Goal: Transaction & Acquisition: Download file/media

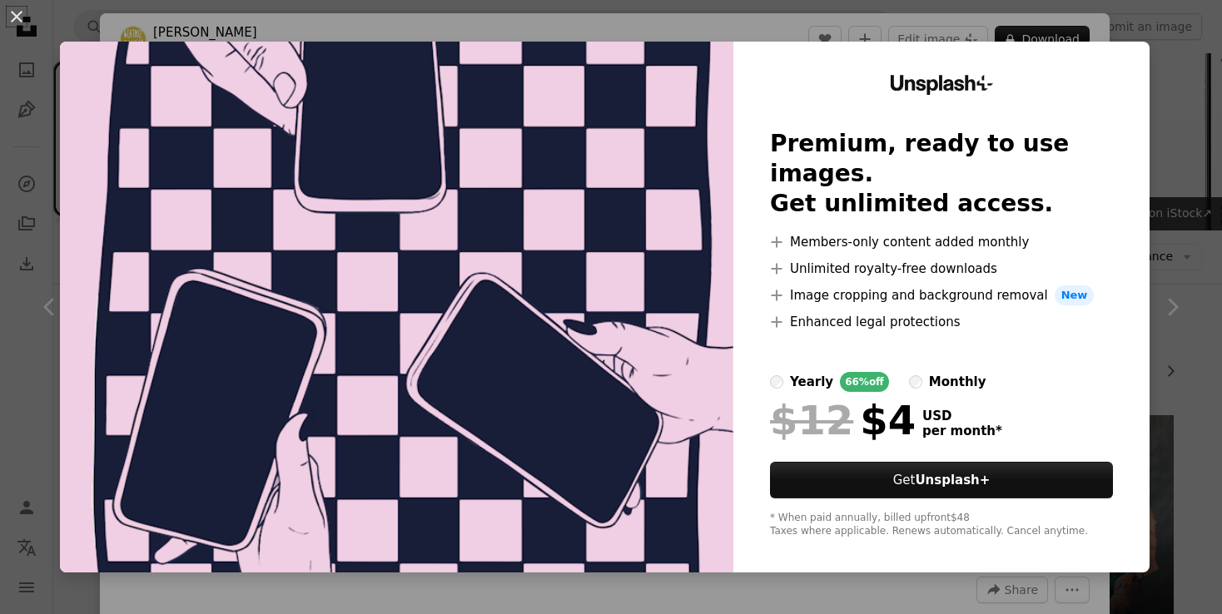
scroll to position [263, 0]
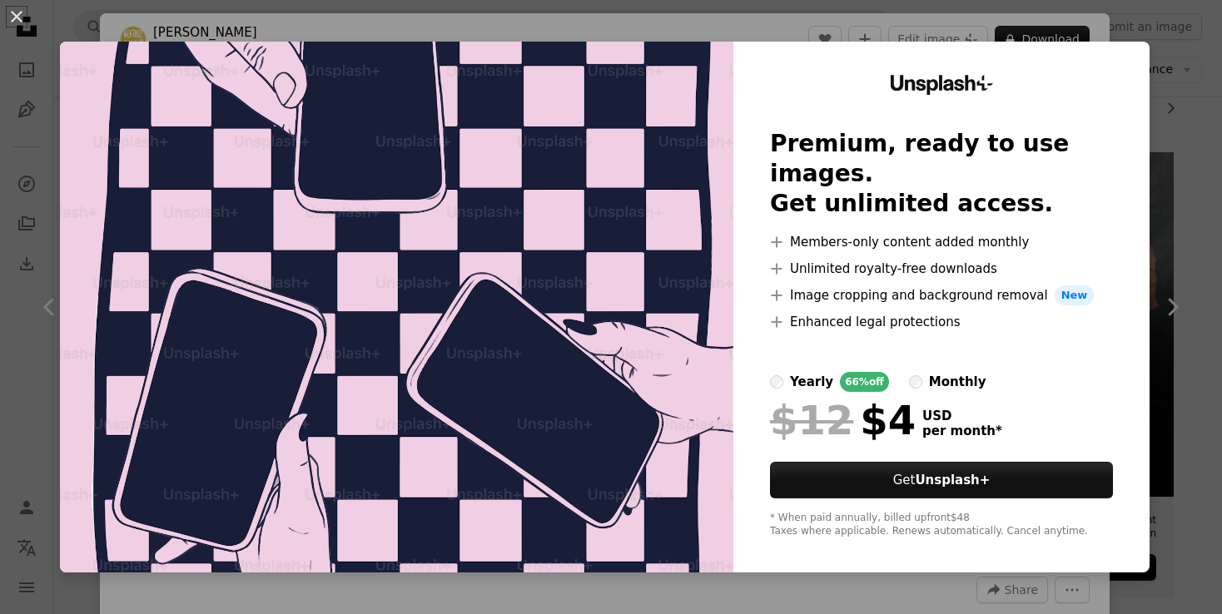
click at [1024, 16] on div "An X shape Unsplash+ Premium, ready to use images. Get unlimited access. A plus…" at bounding box center [611, 307] width 1222 height 614
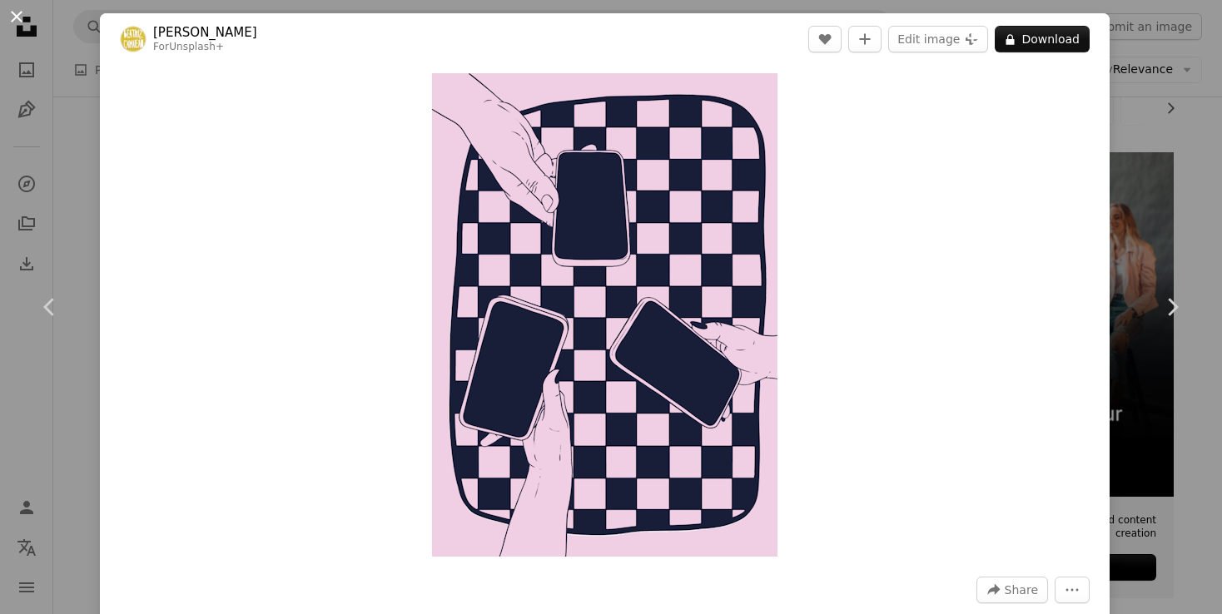
click at [10, 11] on button "An X shape" at bounding box center [17, 17] width 20 height 20
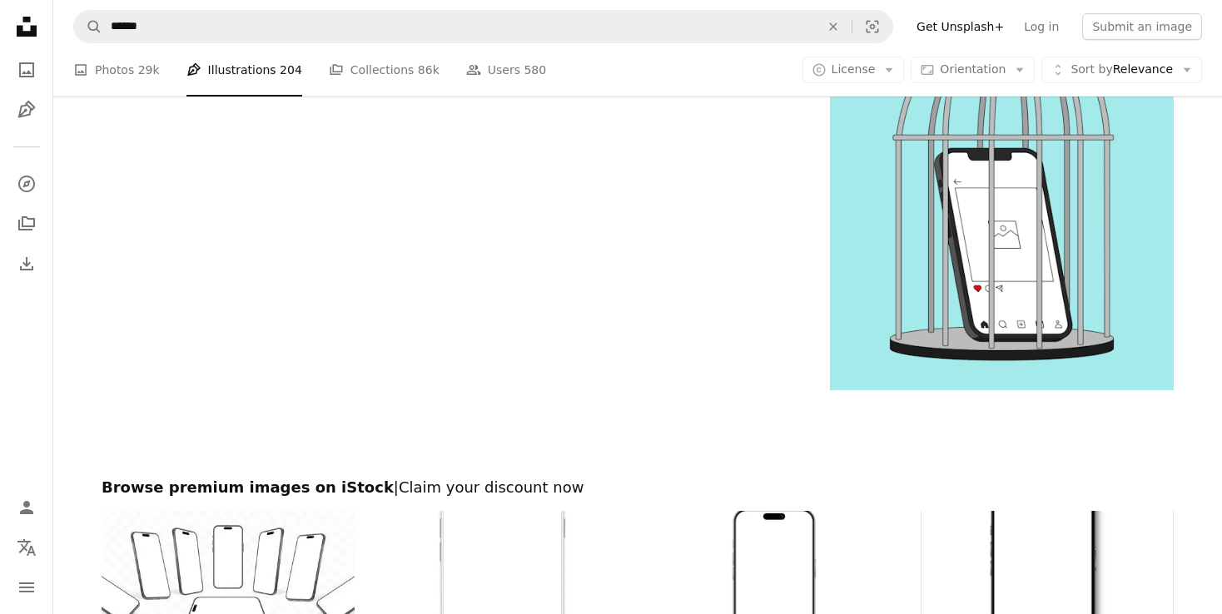
scroll to position [3780, 0]
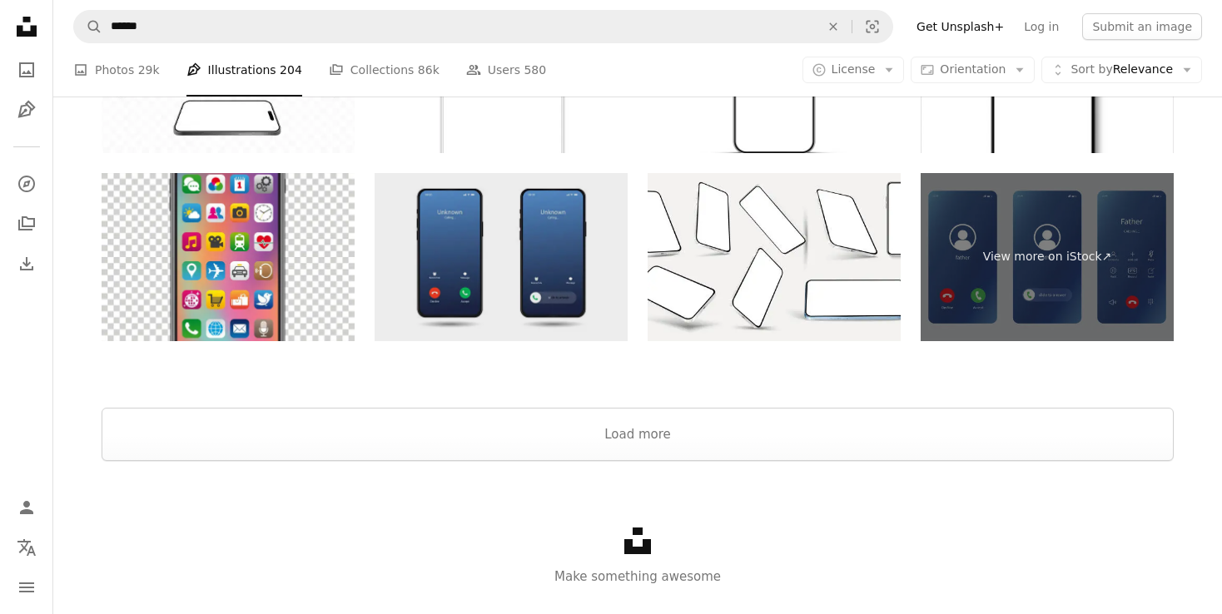
click at [467, 268] on img at bounding box center [501, 257] width 253 height 169
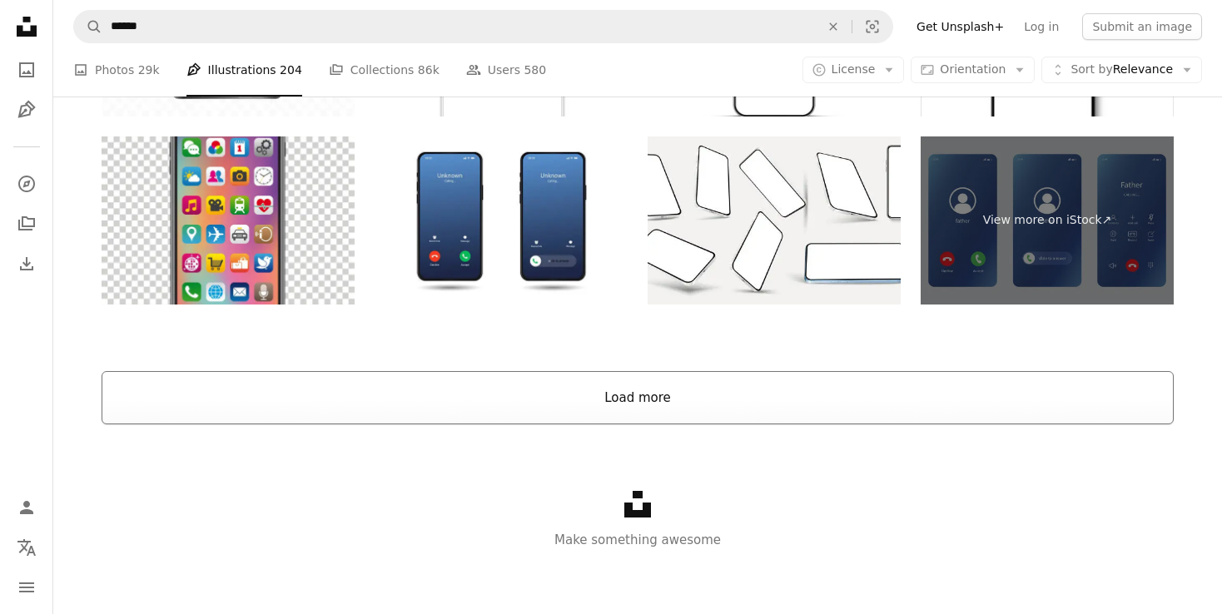
click at [699, 387] on button "Load more" at bounding box center [638, 397] width 1072 height 53
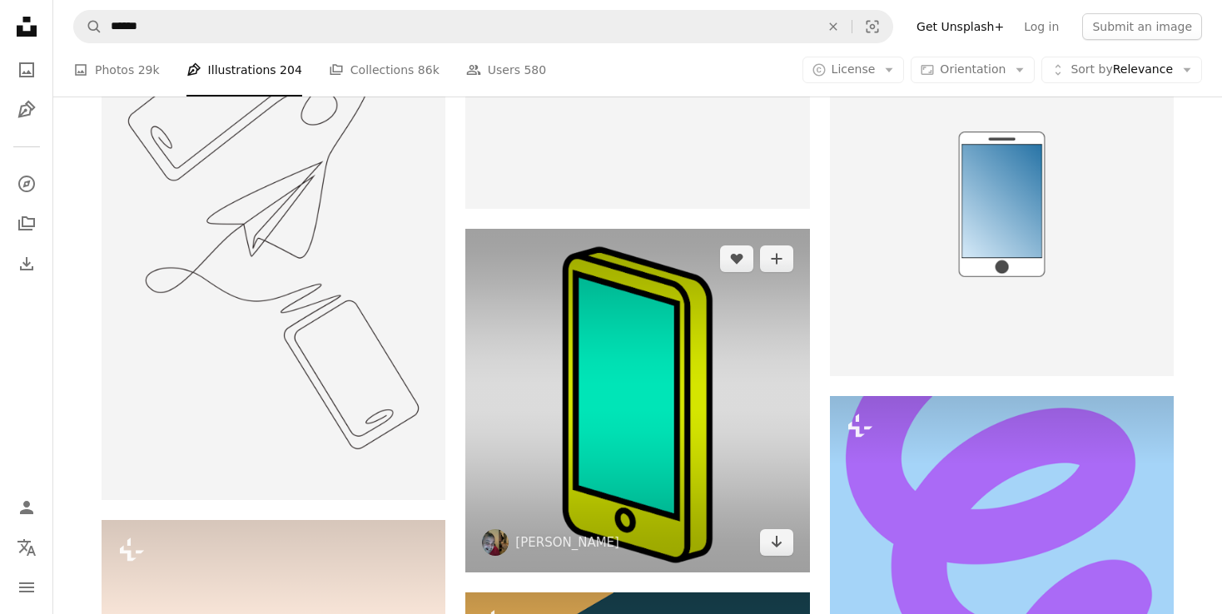
scroll to position [4457, 0]
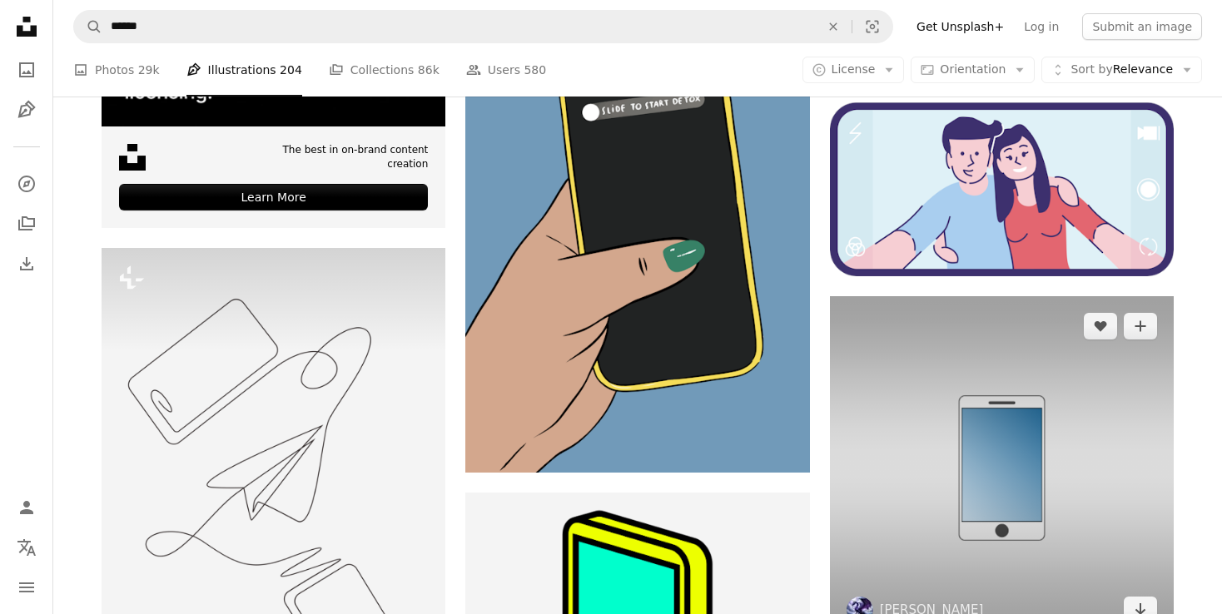
click at [1067, 438] on img at bounding box center [1002, 468] width 344 height 344
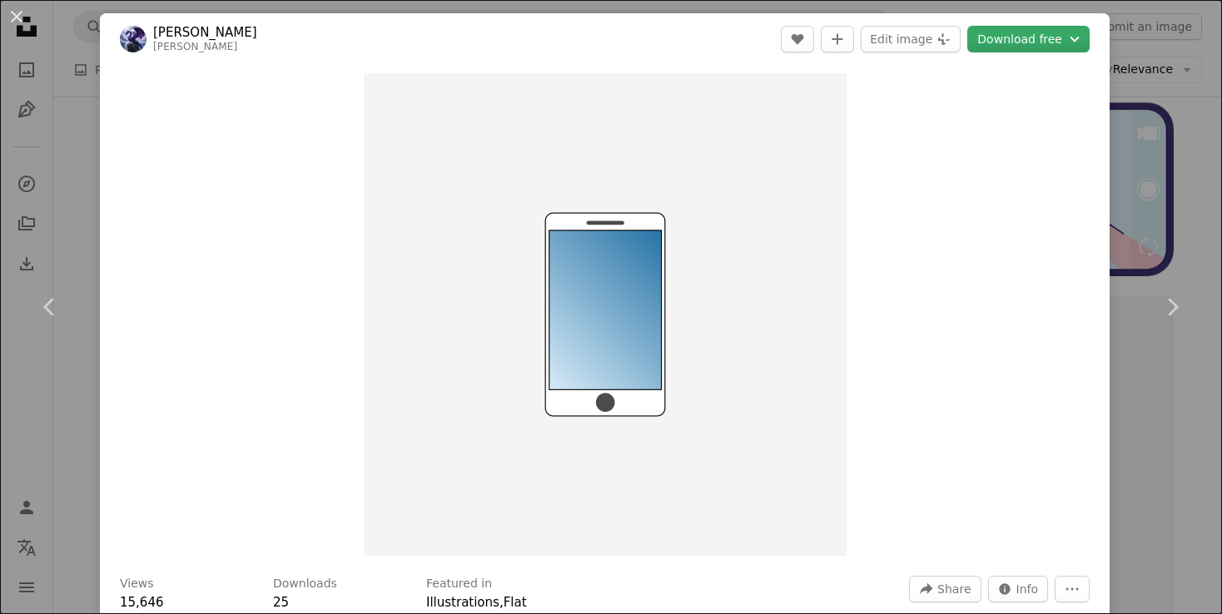
click at [1043, 38] on button "Download free Chevron down" at bounding box center [1028, 39] width 122 height 27
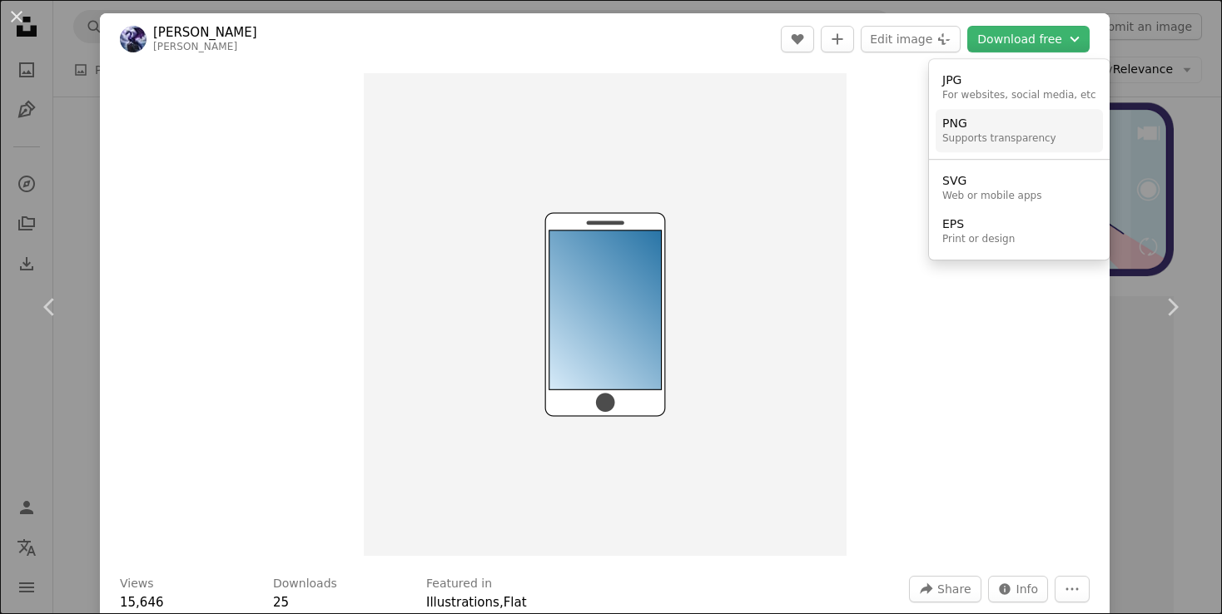
click at [962, 132] on div "PNG" at bounding box center [999, 124] width 114 height 17
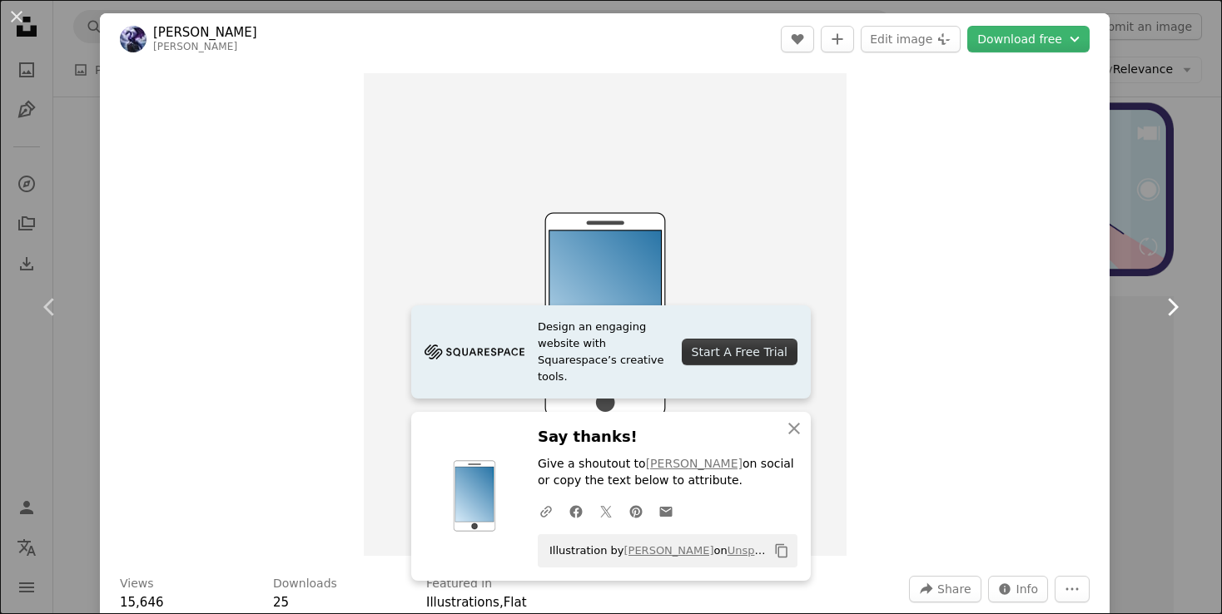
click at [1151, 362] on link "Chevron right" at bounding box center [1172, 307] width 100 height 160
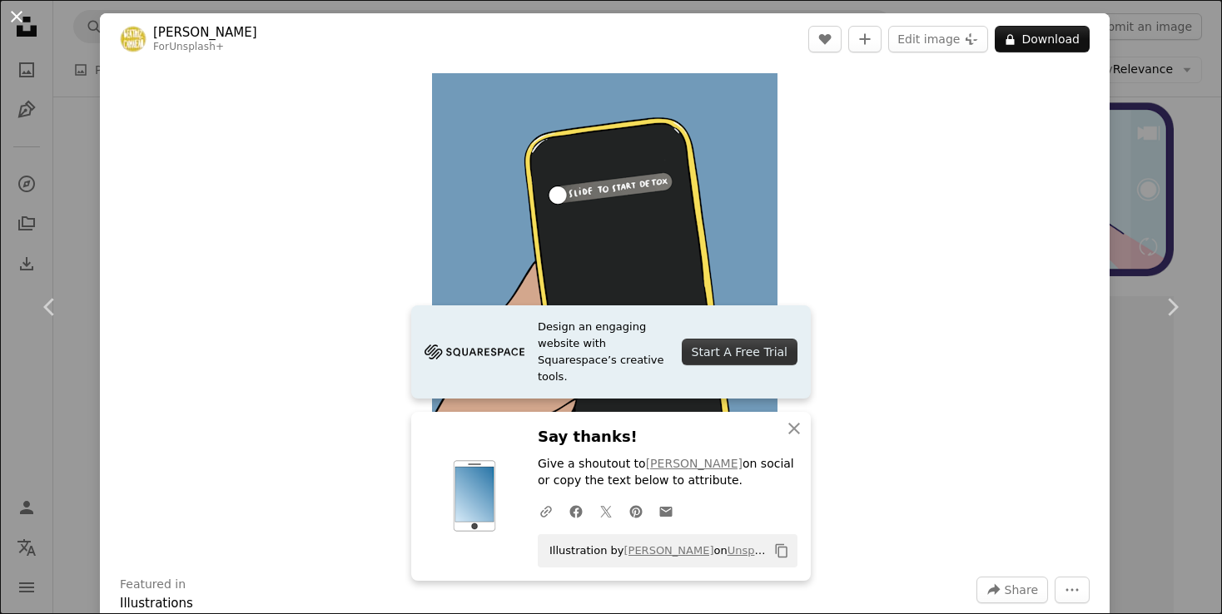
click at [18, 15] on button "An X shape" at bounding box center [17, 17] width 20 height 20
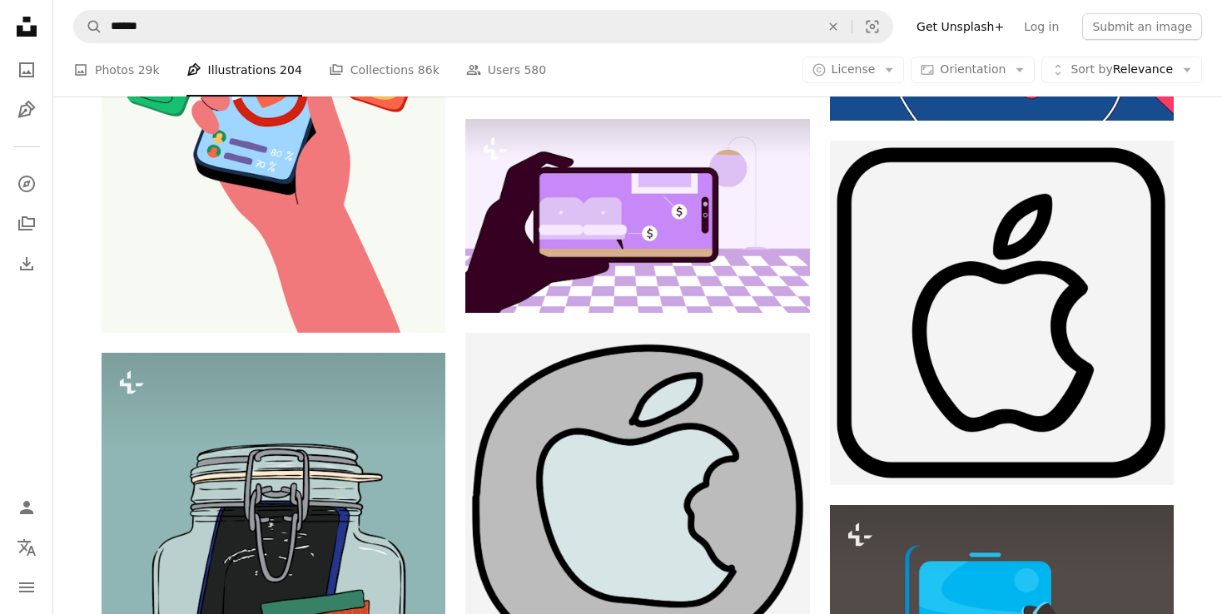
scroll to position [1995, 0]
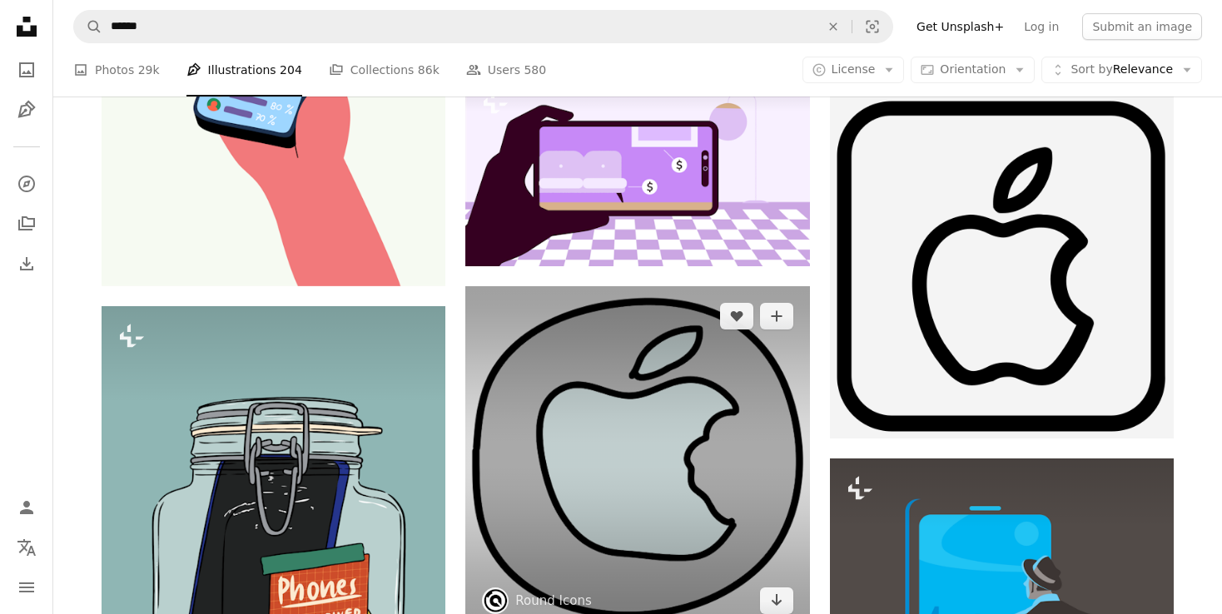
click at [653, 378] on img at bounding box center [637, 458] width 344 height 344
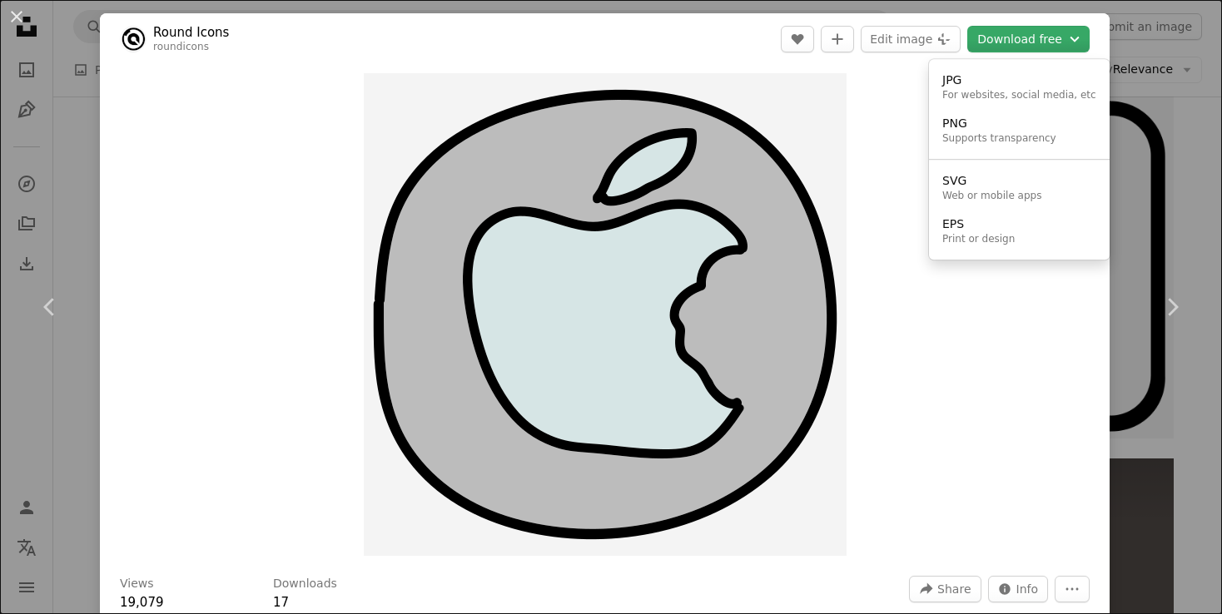
click at [994, 46] on button "Download free Chevron down" at bounding box center [1028, 39] width 122 height 27
click at [983, 142] on div "Supports transparency" at bounding box center [999, 138] width 114 height 13
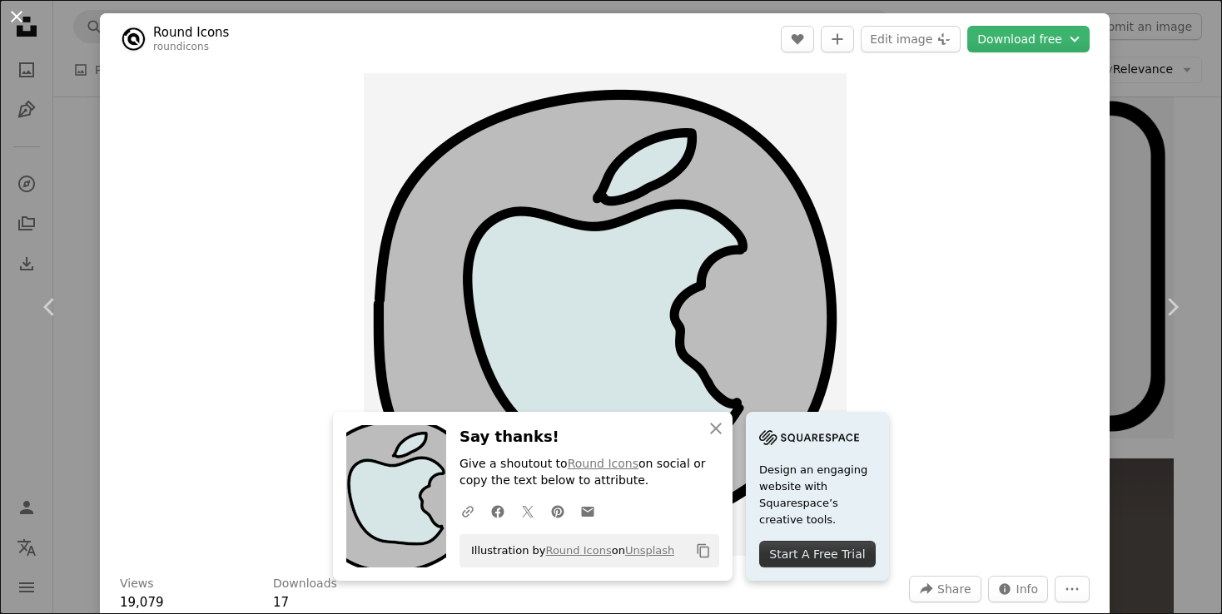
click at [22, 9] on button "An X shape" at bounding box center [17, 17] width 20 height 20
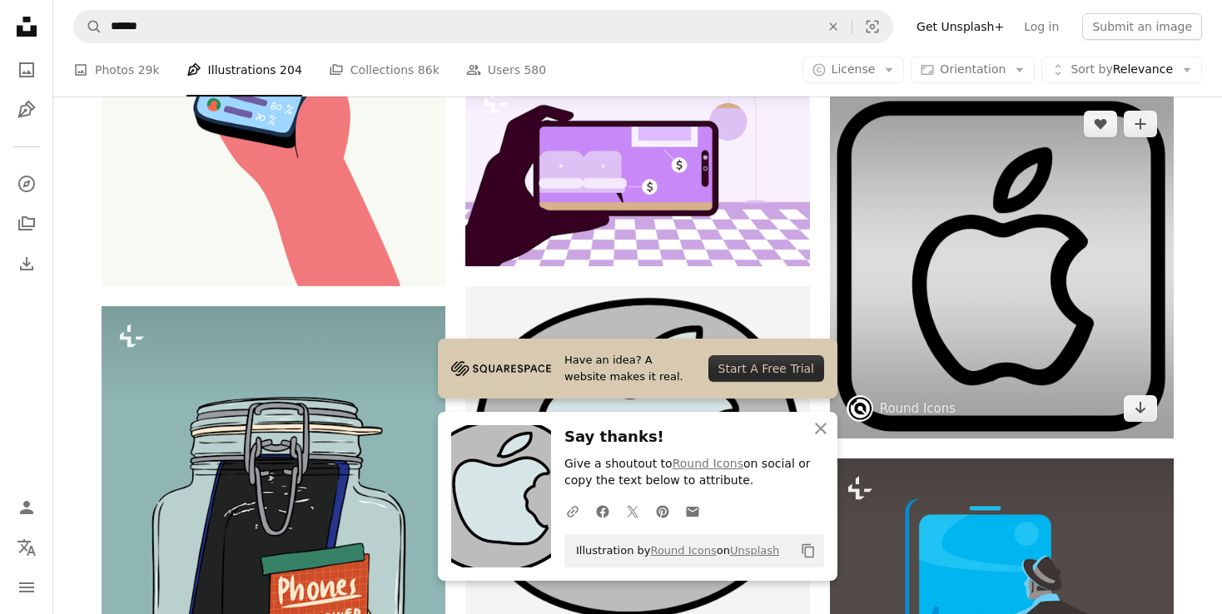
click at [1032, 307] on img at bounding box center [1002, 266] width 344 height 344
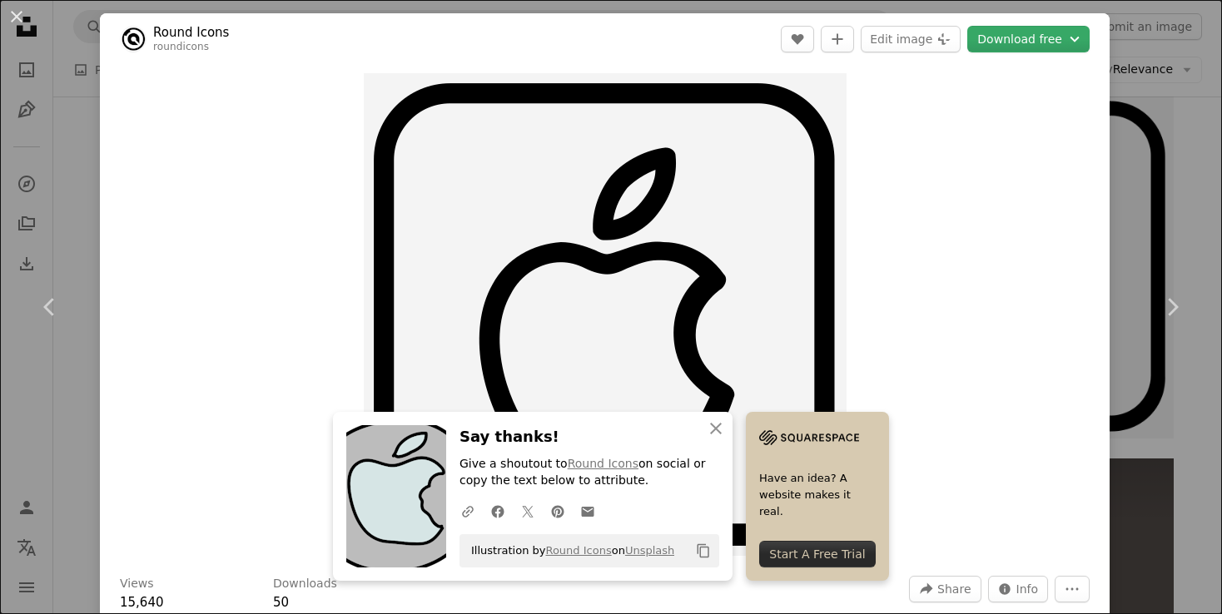
click at [1023, 35] on button "Download free Chevron down" at bounding box center [1028, 39] width 122 height 27
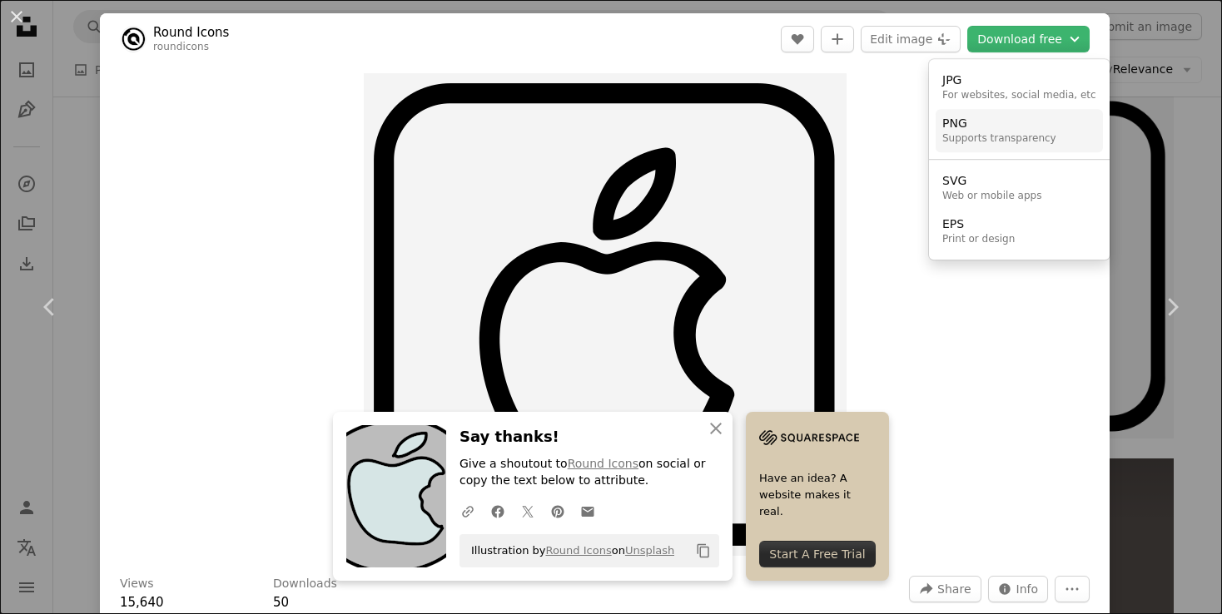
click at [994, 137] on div "Supports transparency" at bounding box center [999, 138] width 114 height 13
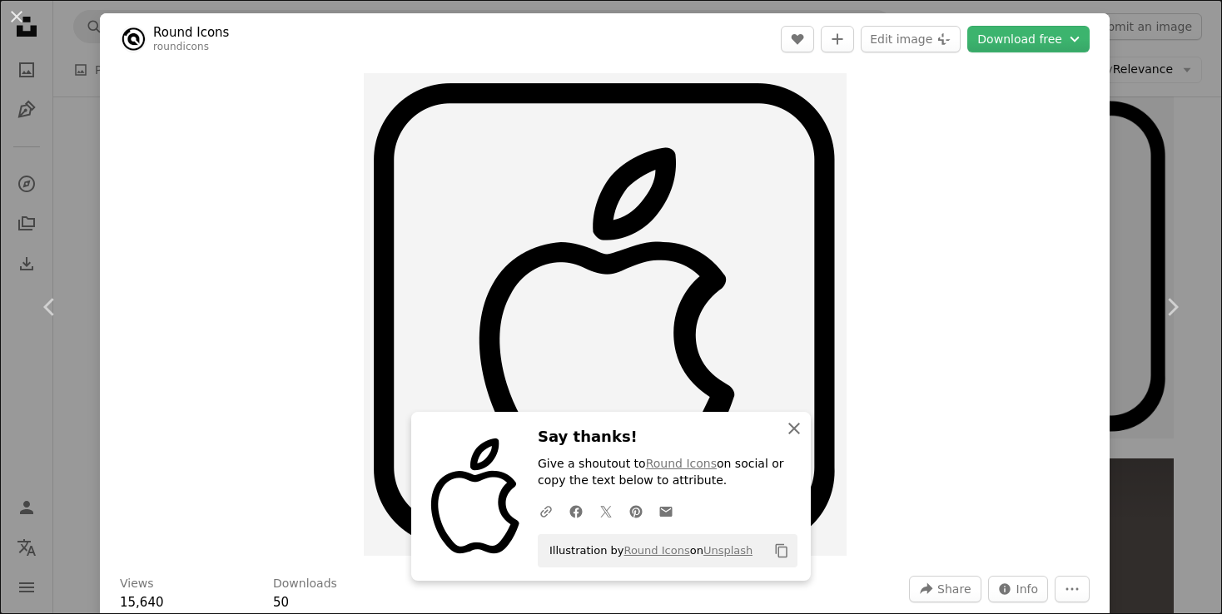
click at [803, 426] on icon "An X shape" at bounding box center [794, 429] width 20 height 20
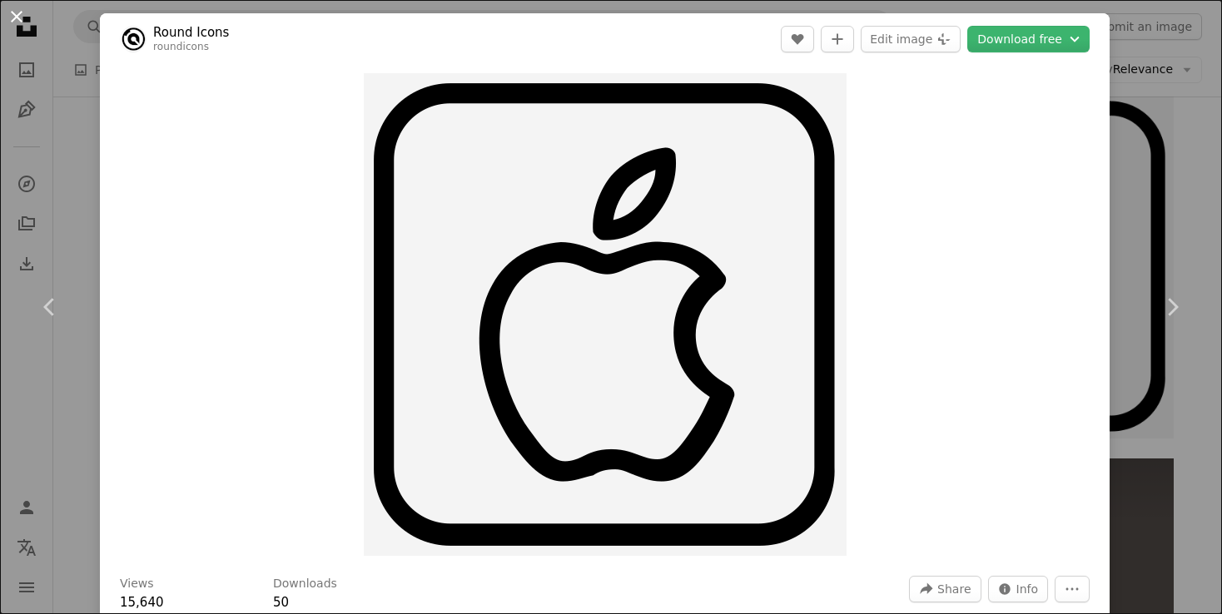
click at [13, 17] on button "An X shape" at bounding box center [17, 17] width 20 height 20
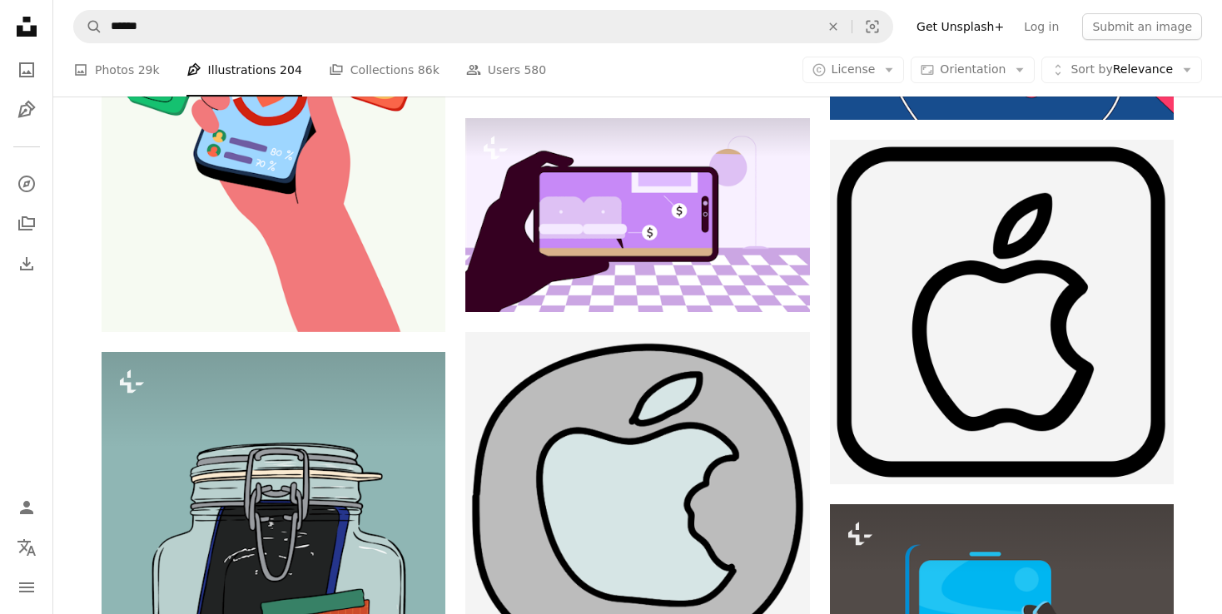
scroll to position [1907, 0]
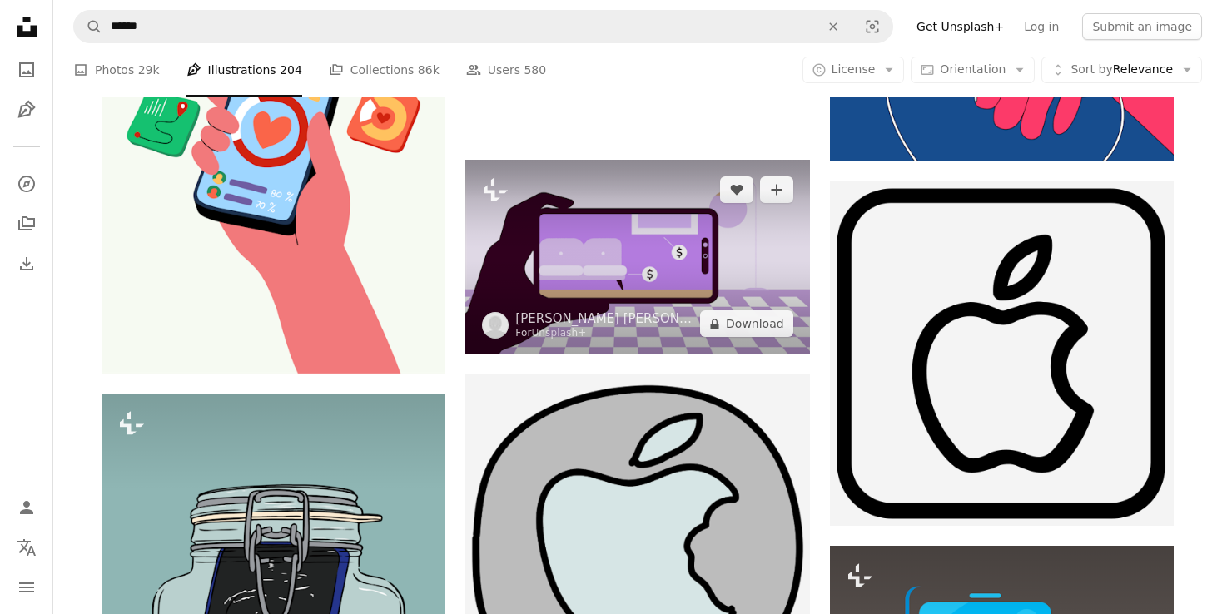
click at [658, 243] on img at bounding box center [637, 257] width 344 height 195
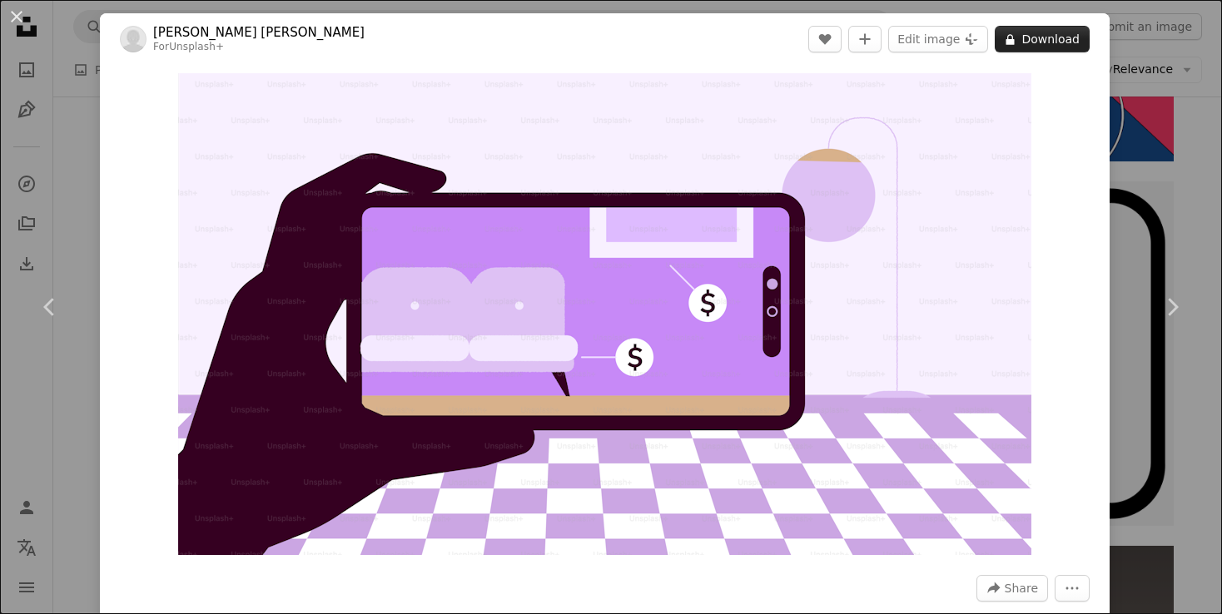
click at [1048, 46] on button "A lock Download" at bounding box center [1042, 39] width 95 height 27
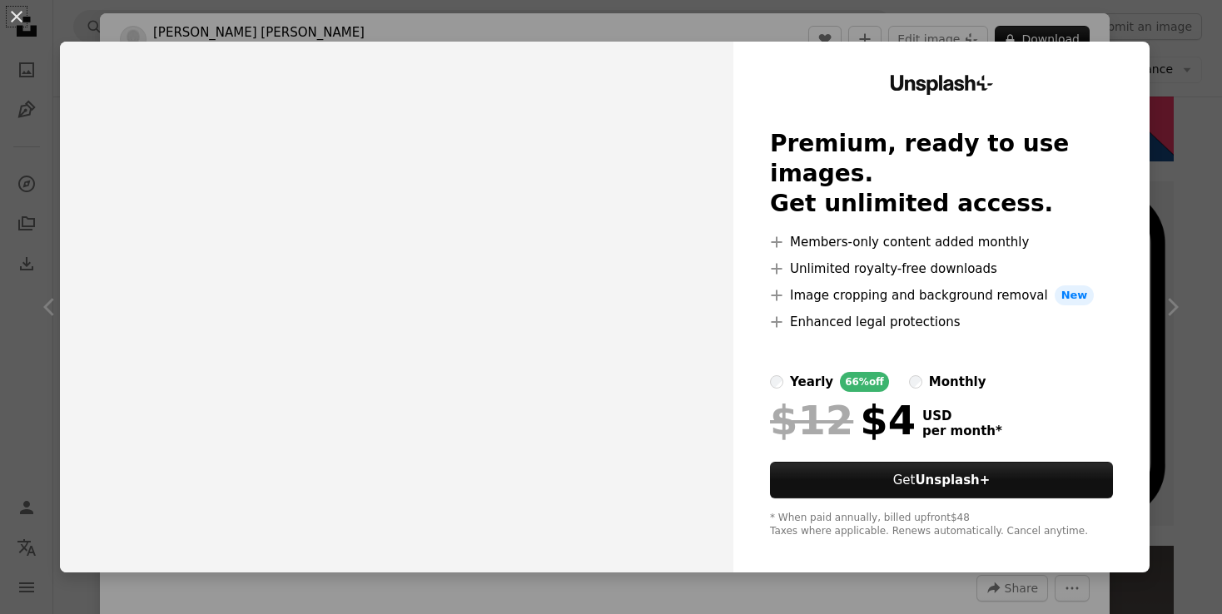
click at [707, 241] on img at bounding box center [397, 307] width 674 height 531
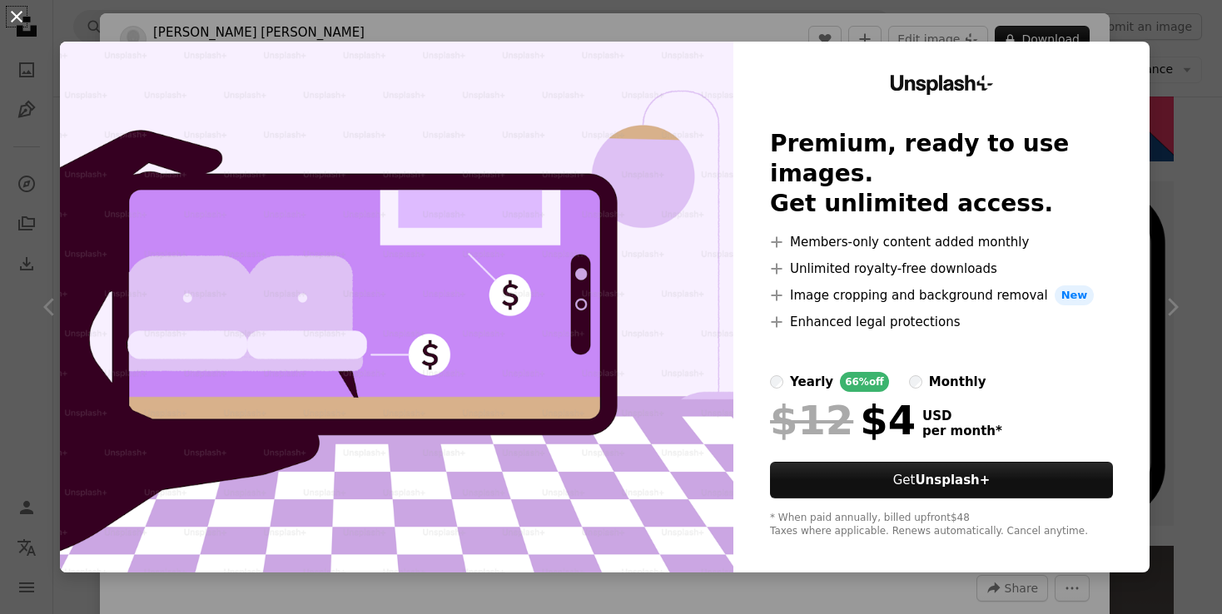
click at [8, 12] on button "An X shape" at bounding box center [17, 17] width 20 height 20
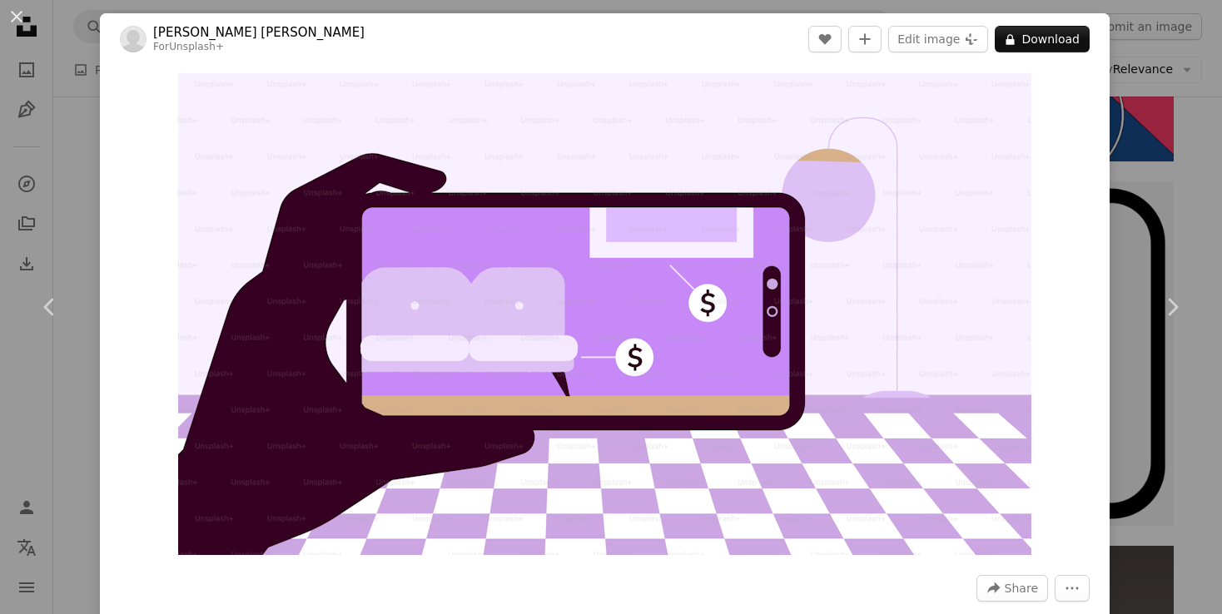
click at [18, 8] on button "An X shape" at bounding box center [17, 17] width 20 height 20
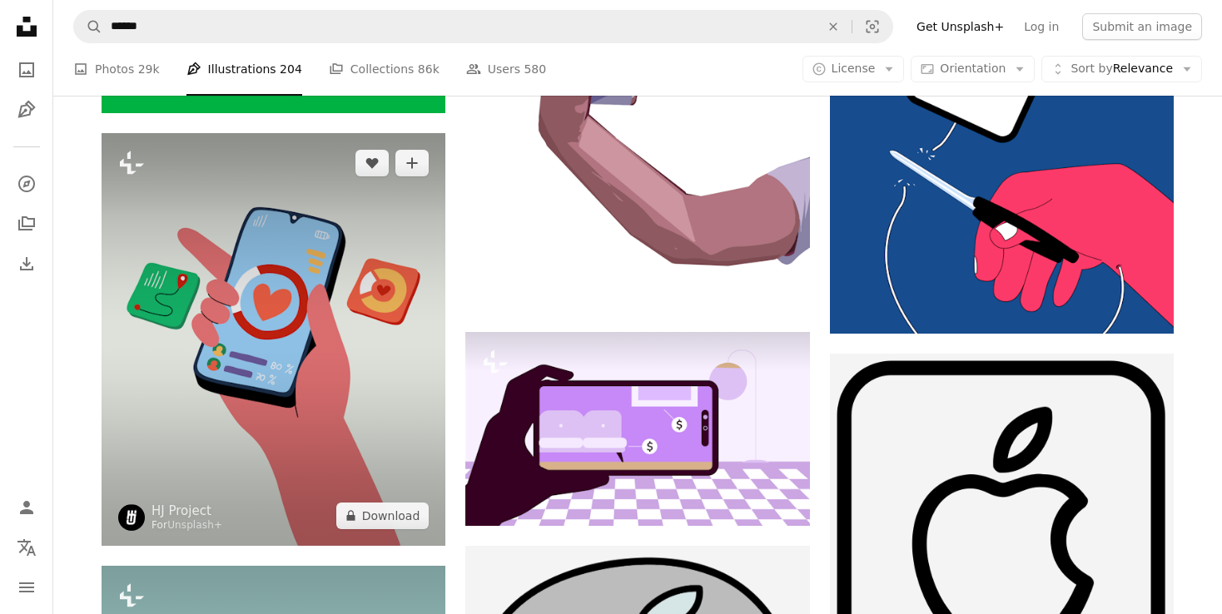
scroll to position [1643, 0]
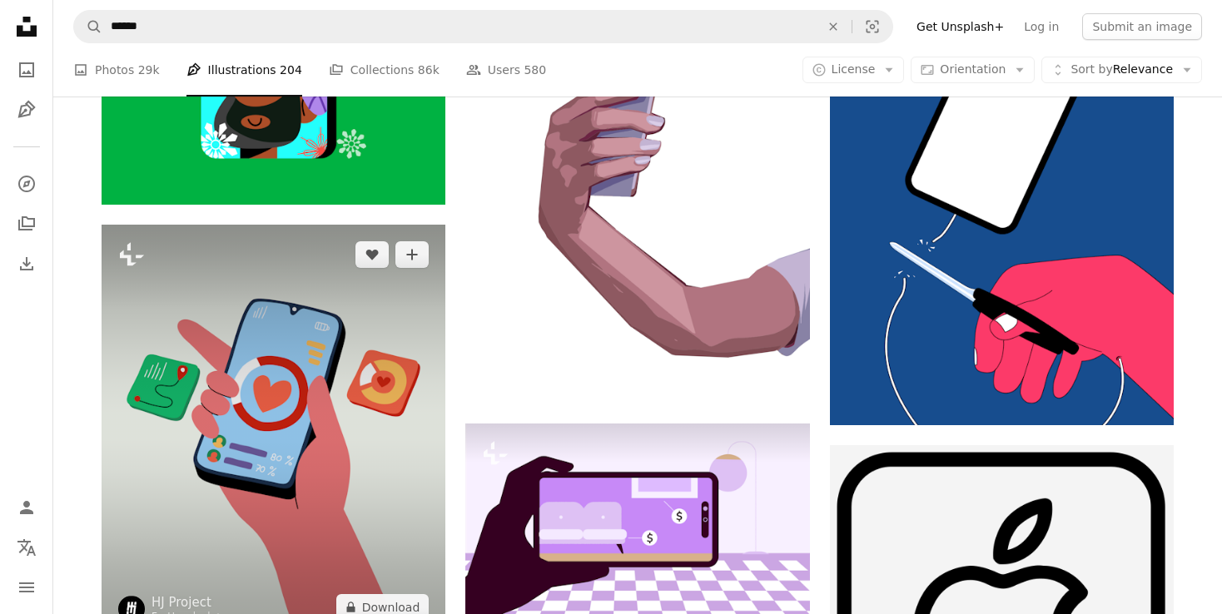
click at [268, 468] on img at bounding box center [274, 431] width 344 height 413
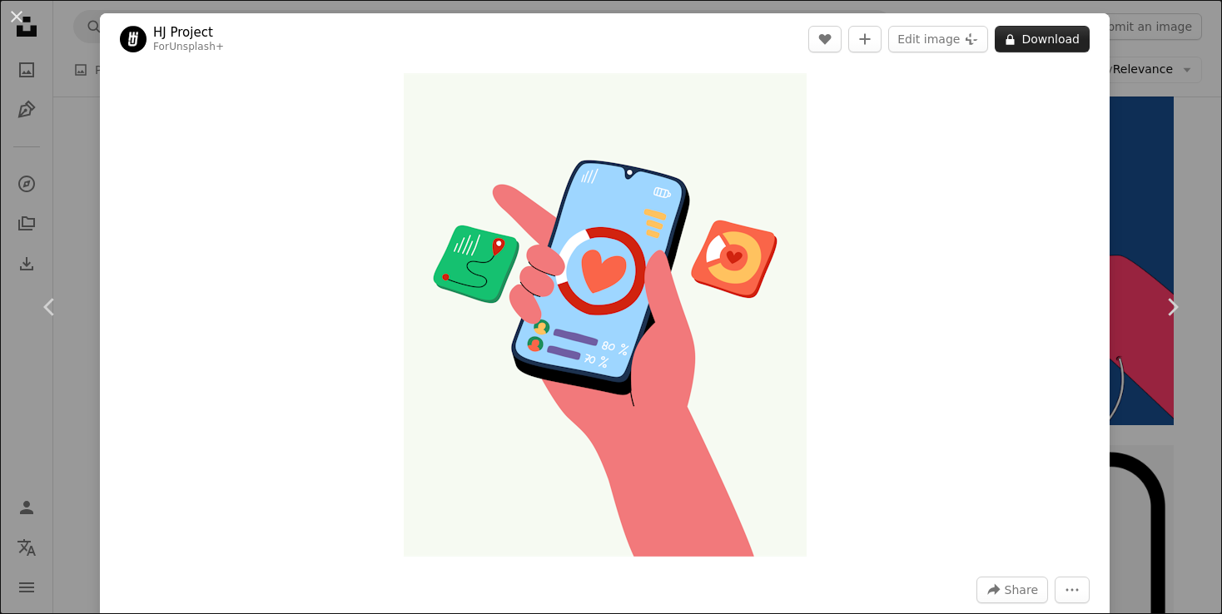
click at [1040, 45] on button "A lock Download" at bounding box center [1042, 39] width 95 height 27
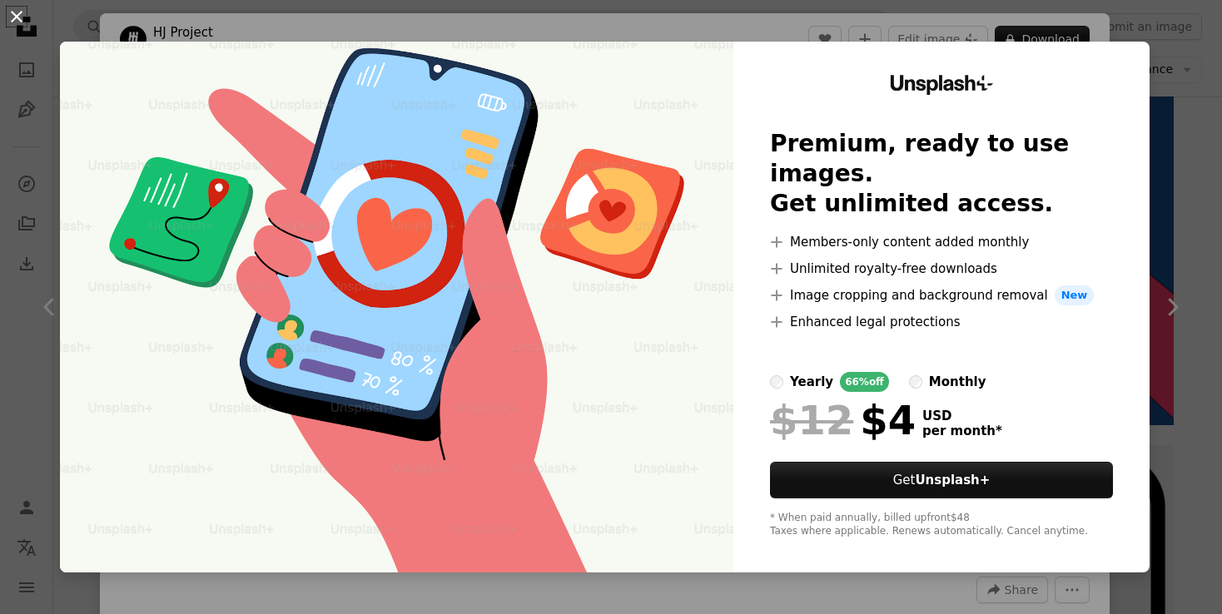
click at [14, 15] on button "An X shape" at bounding box center [17, 17] width 20 height 20
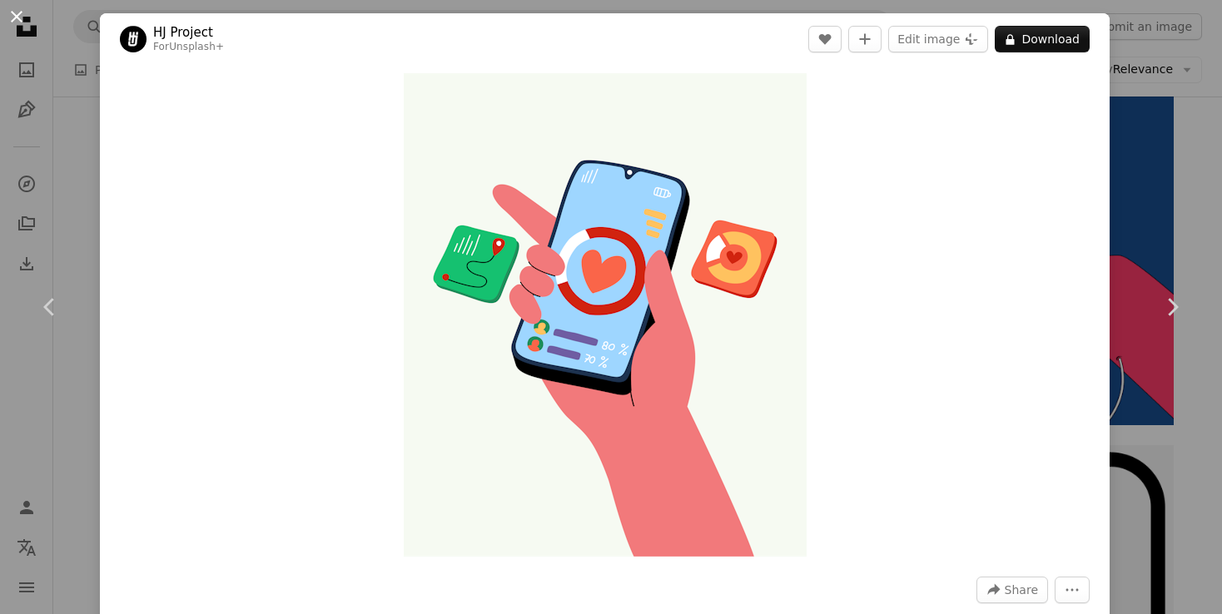
click at [15, 19] on button "An X shape" at bounding box center [17, 17] width 20 height 20
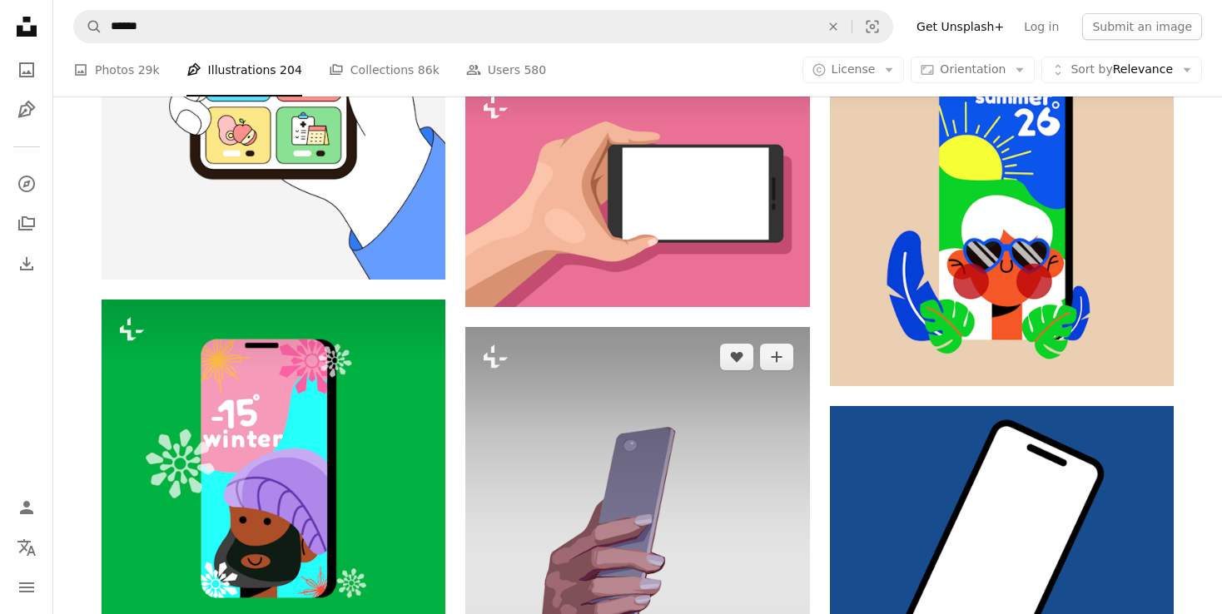
scroll to position [1380, 0]
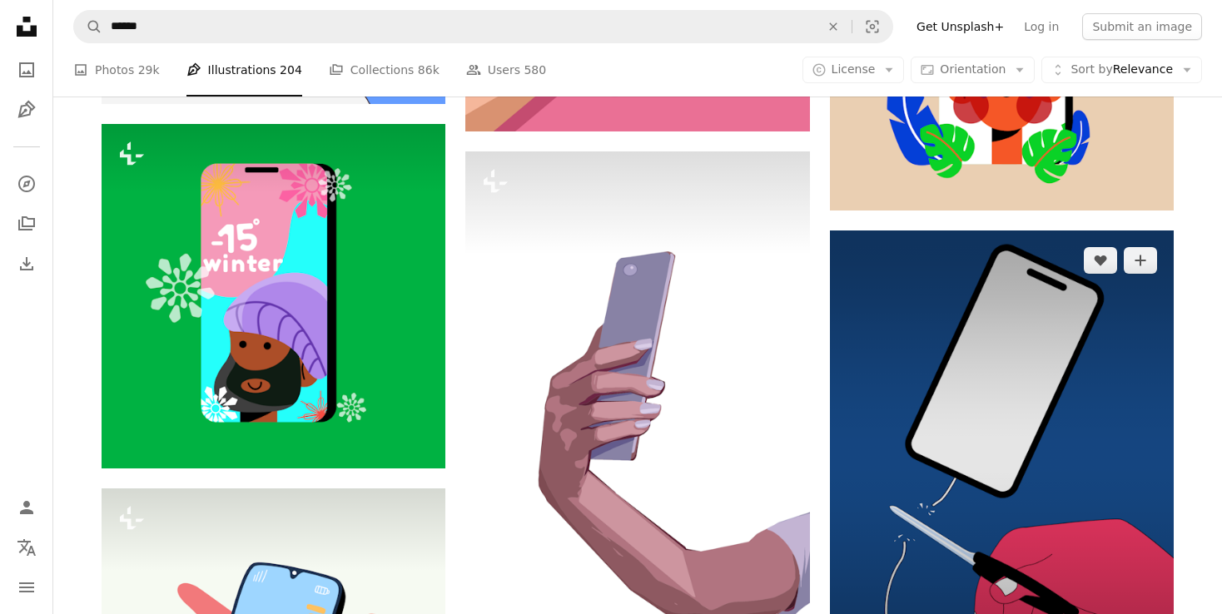
click at [1026, 460] on img at bounding box center [1002, 460] width 344 height 459
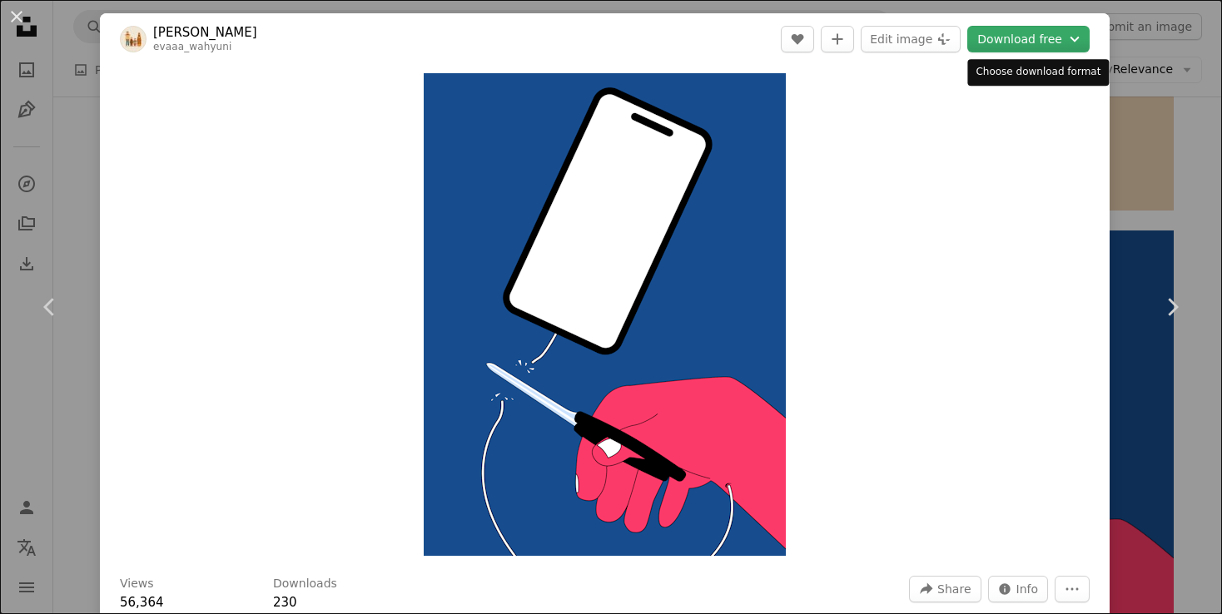
click at [1027, 36] on button "Download free Chevron down" at bounding box center [1028, 39] width 122 height 27
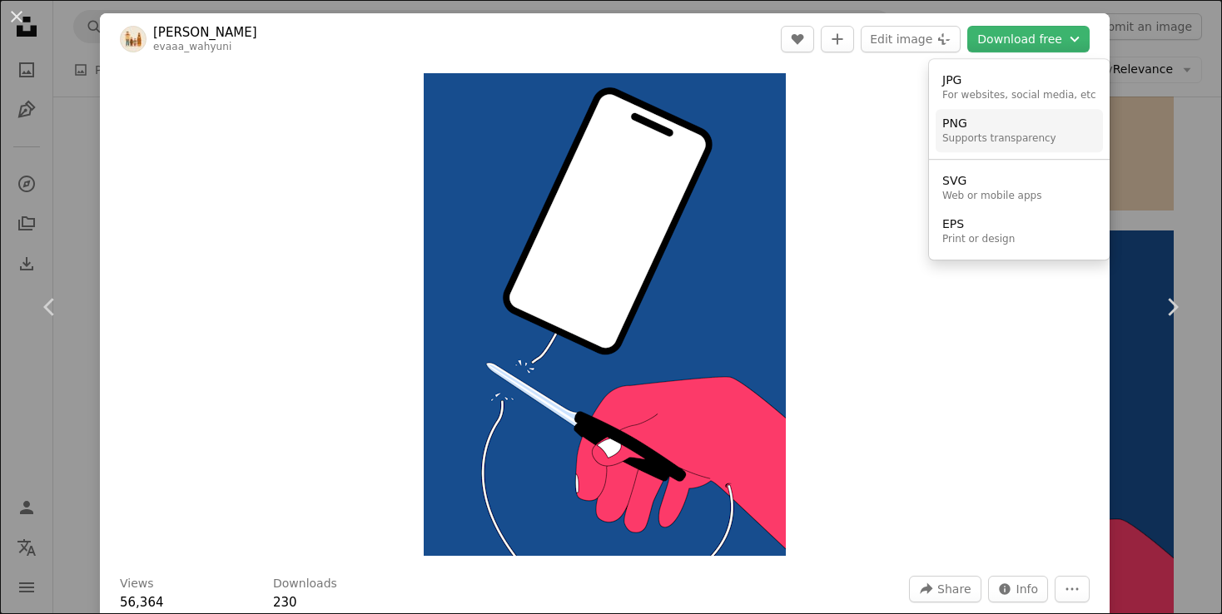
click at [982, 135] on div "Supports transparency" at bounding box center [999, 138] width 114 height 13
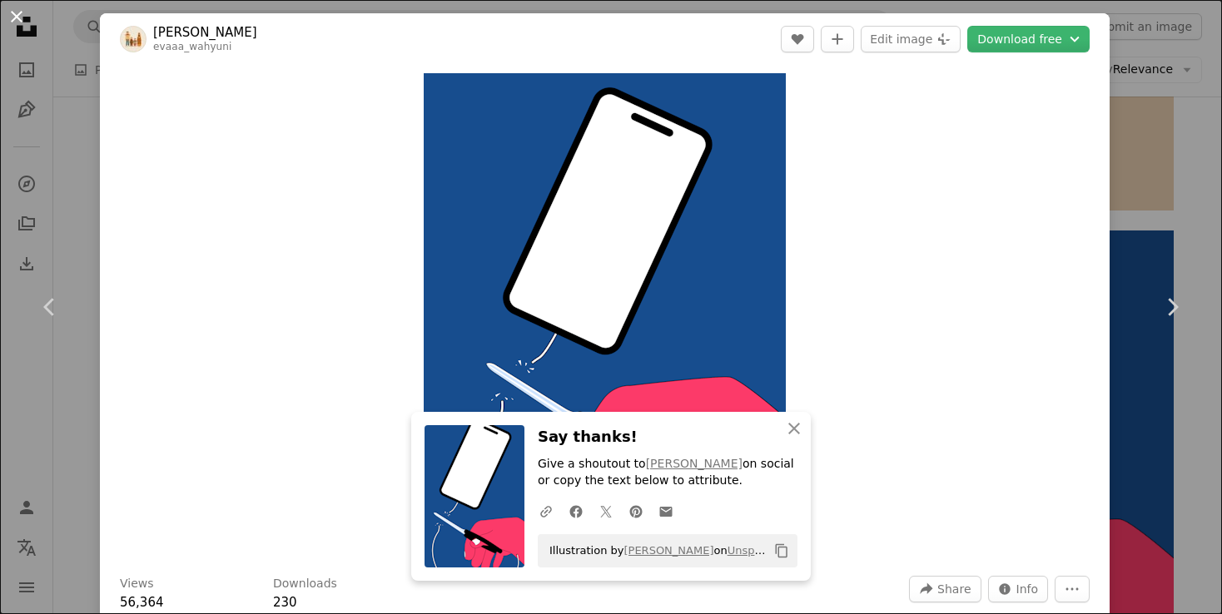
click at [21, 13] on button "An X shape" at bounding box center [17, 17] width 20 height 20
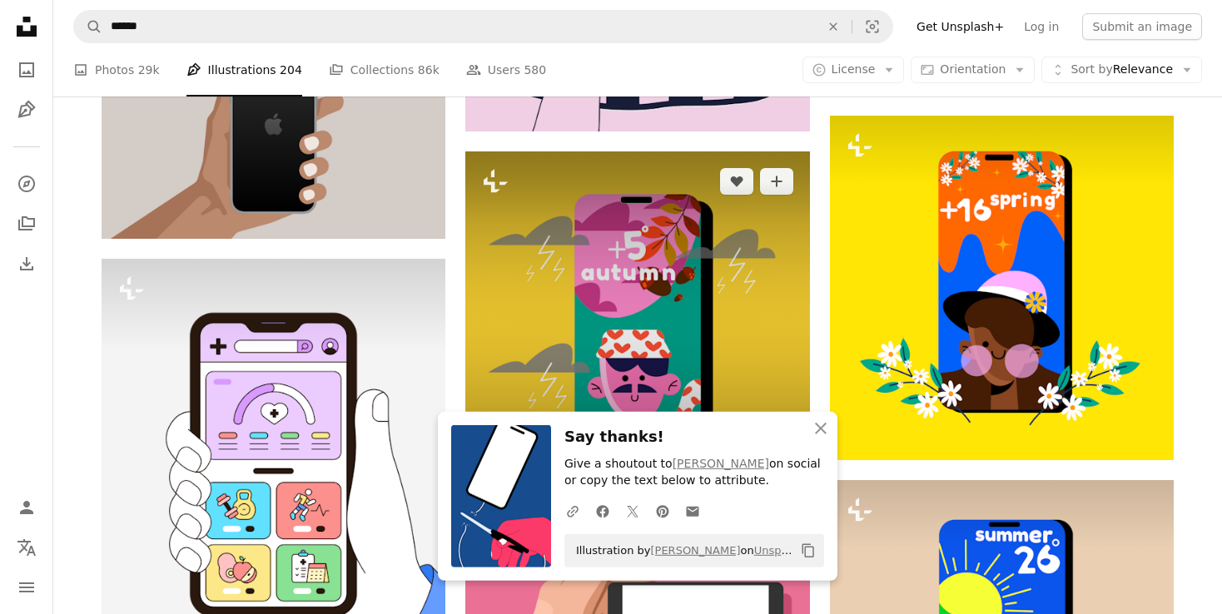
scroll to position [676, 0]
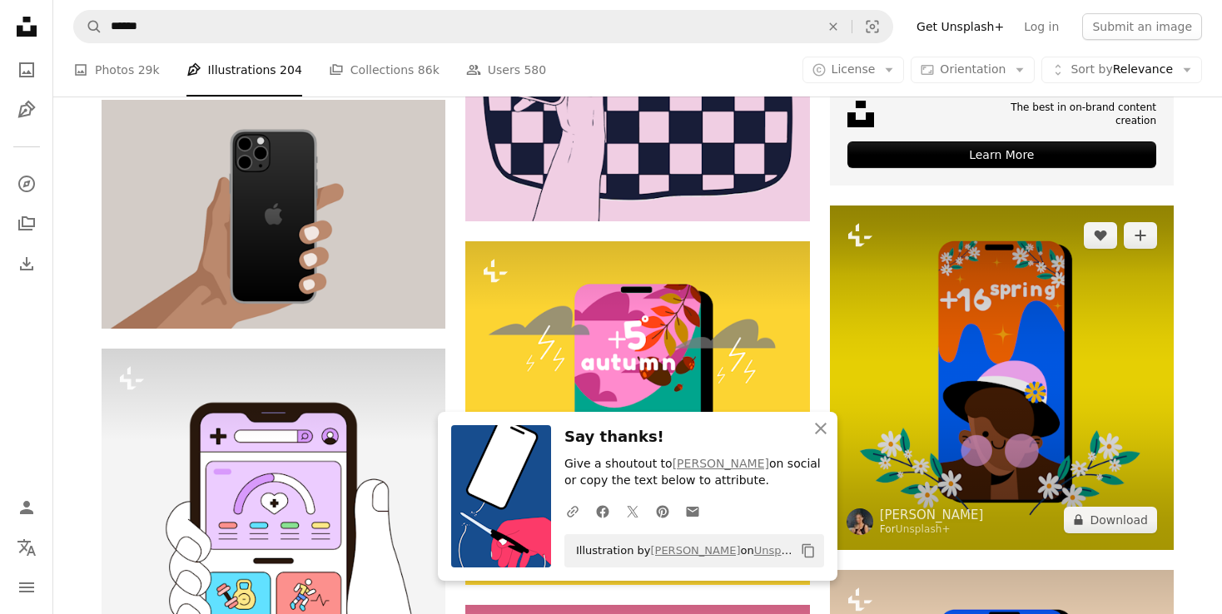
click at [1012, 413] on img at bounding box center [1002, 378] width 344 height 344
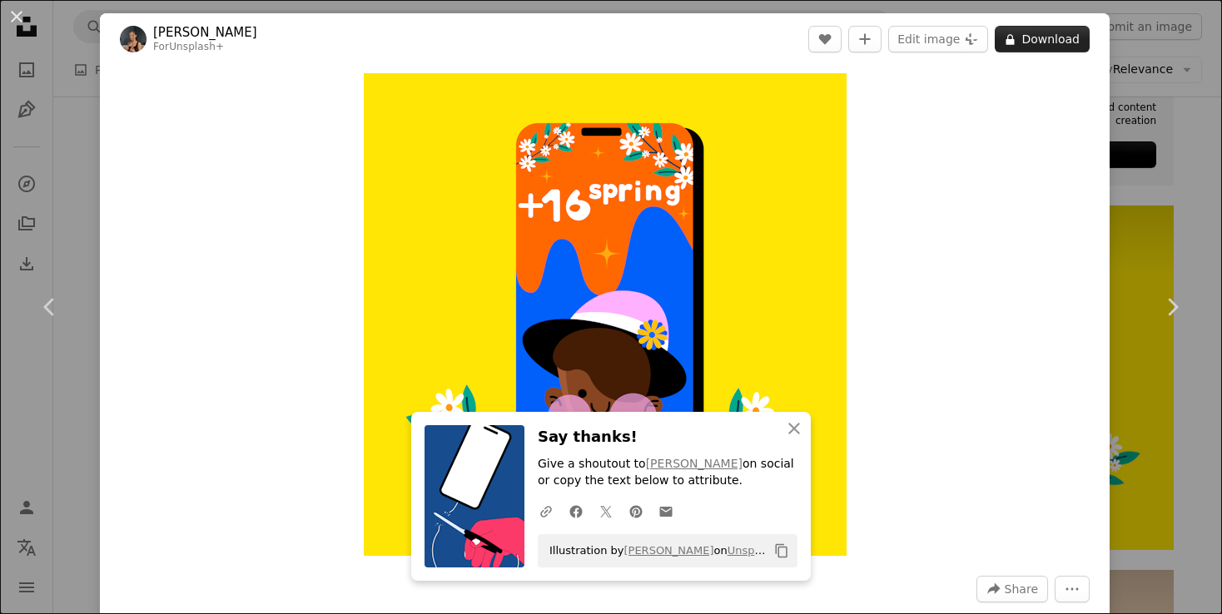
click at [1037, 41] on button "A lock Download" at bounding box center [1042, 39] width 95 height 27
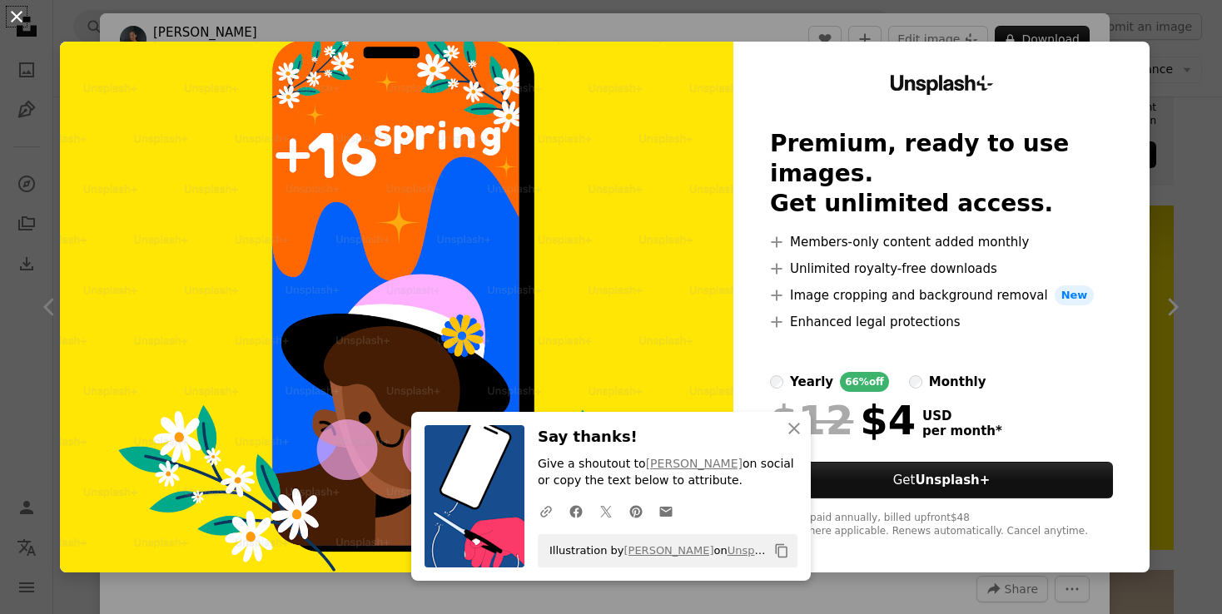
click at [18, 15] on button "An X shape" at bounding box center [17, 17] width 20 height 20
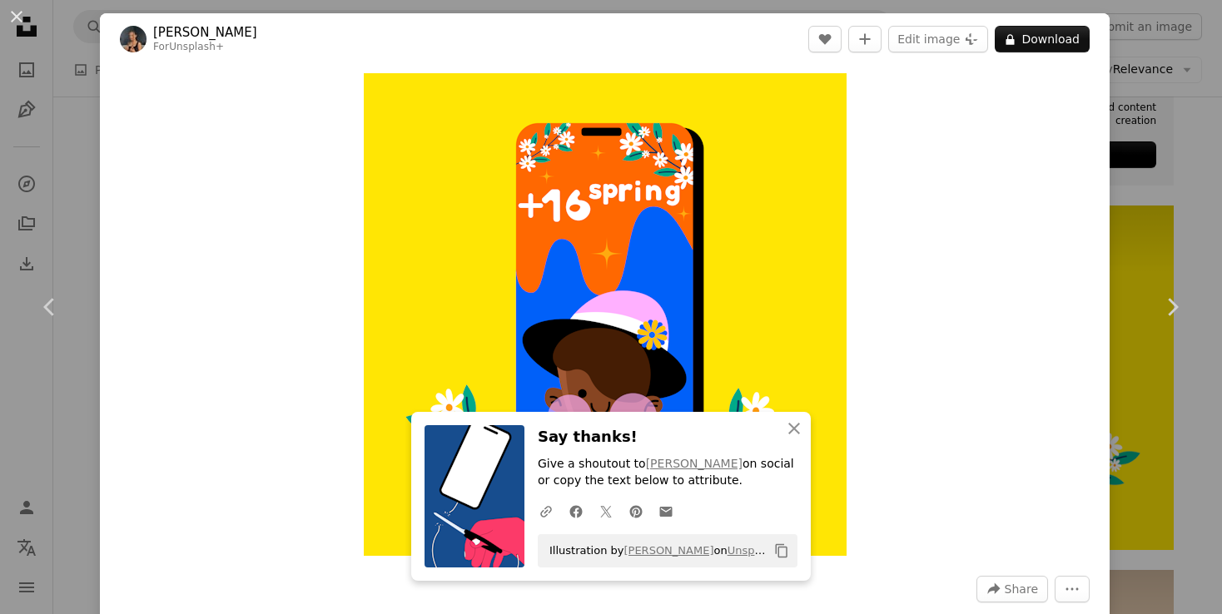
click at [18, 15] on button "An X shape" at bounding box center [17, 17] width 20 height 20
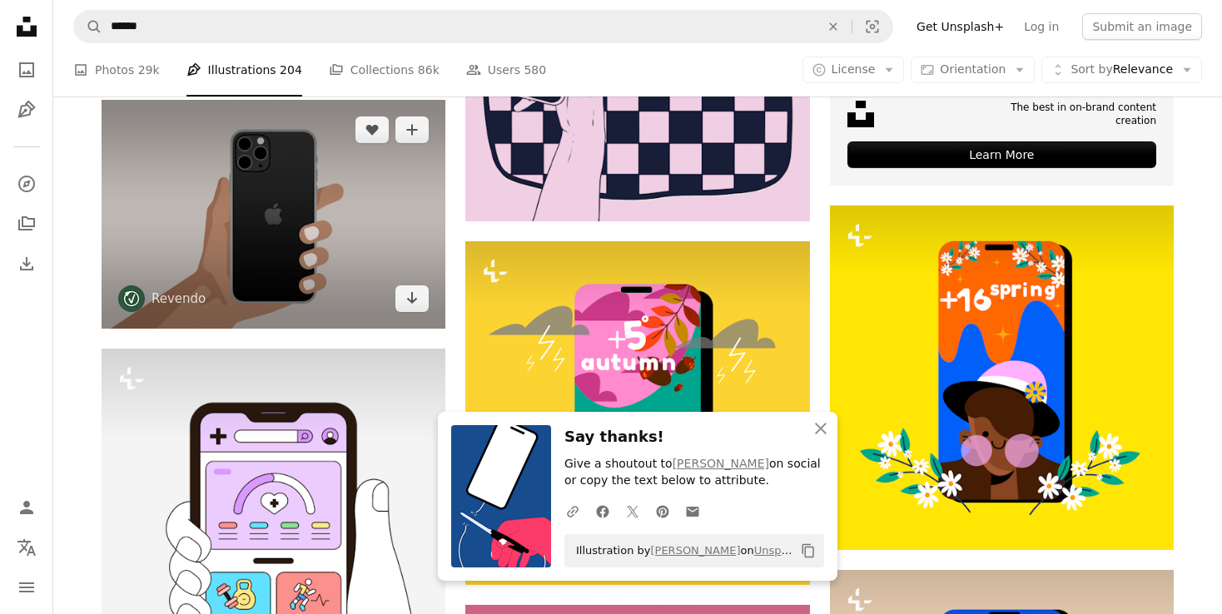
click at [316, 211] on img at bounding box center [274, 214] width 344 height 229
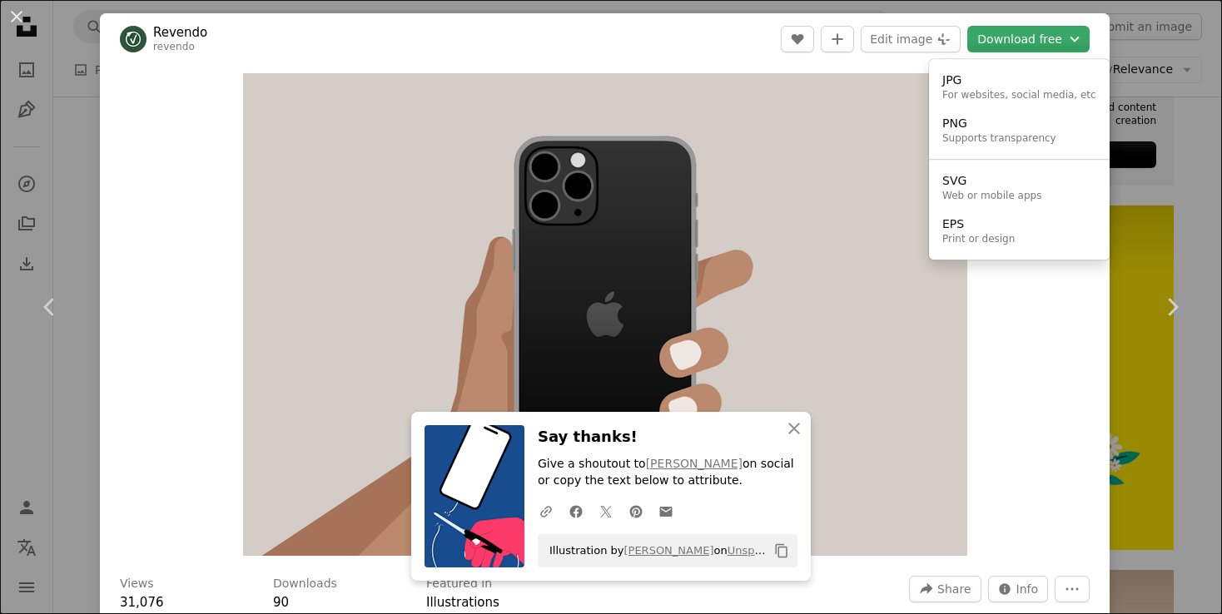
click at [1017, 42] on button "Download free Chevron down" at bounding box center [1028, 39] width 122 height 27
click at [996, 125] on div "PNG" at bounding box center [999, 124] width 114 height 17
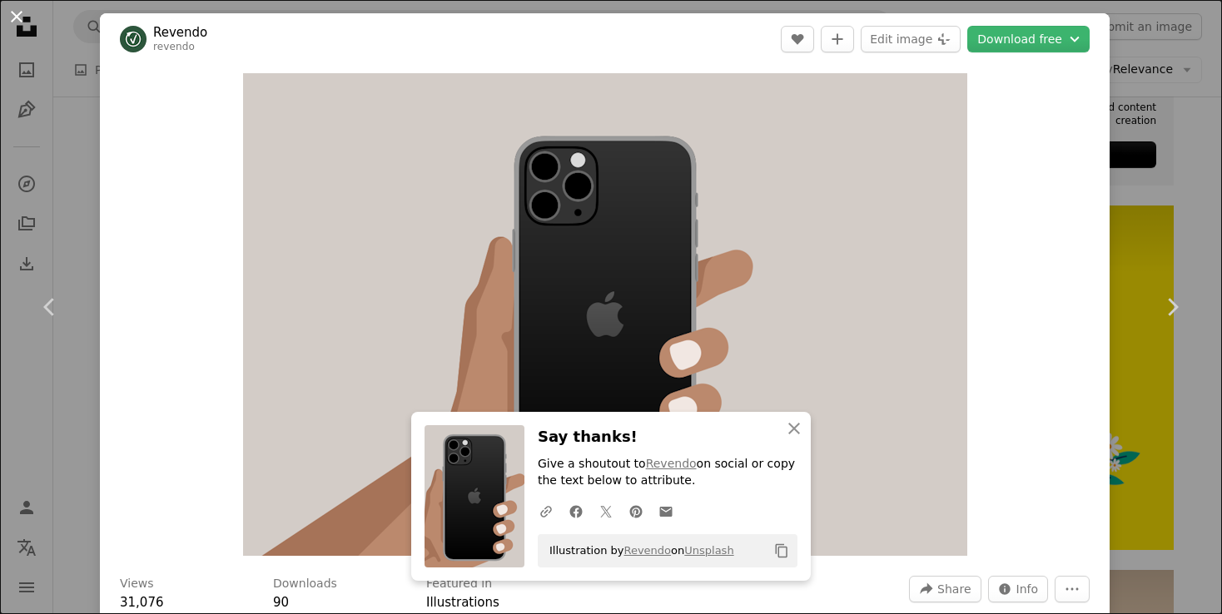
click at [16, 17] on button "An X shape" at bounding box center [17, 17] width 20 height 20
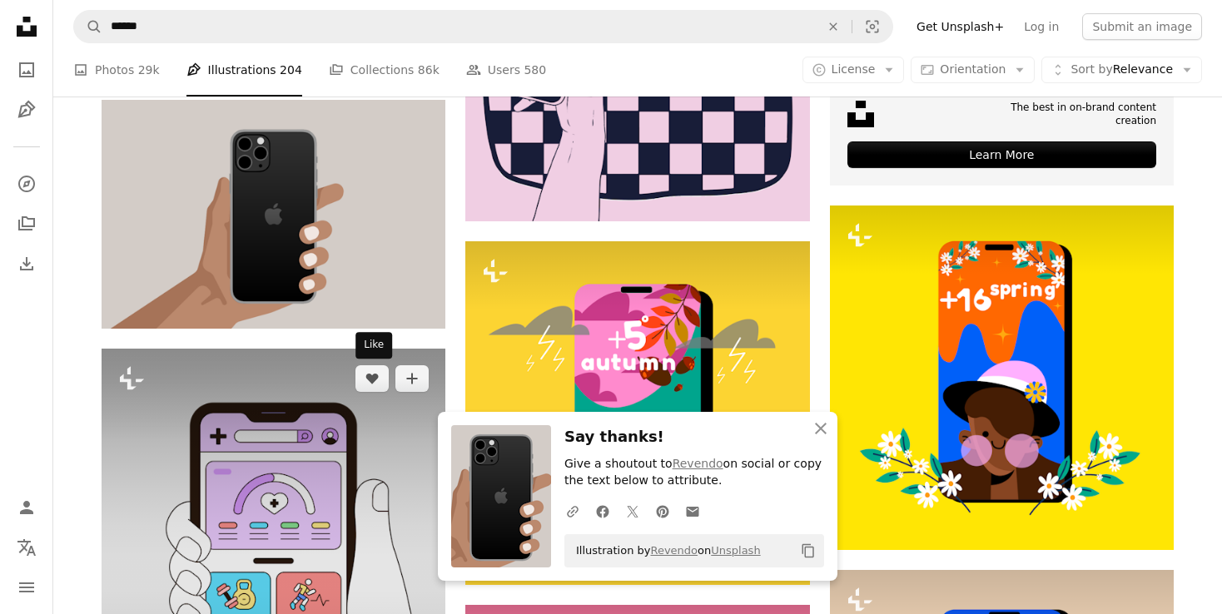
scroll to position [1028, 0]
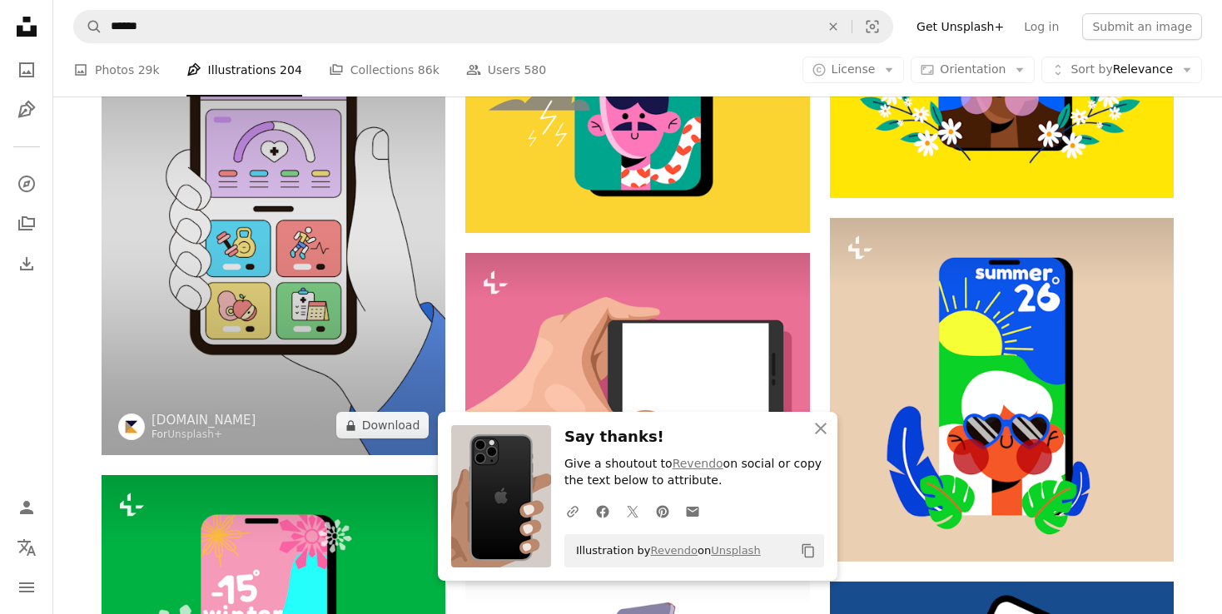
click at [293, 351] on img at bounding box center [274, 226] width 344 height 459
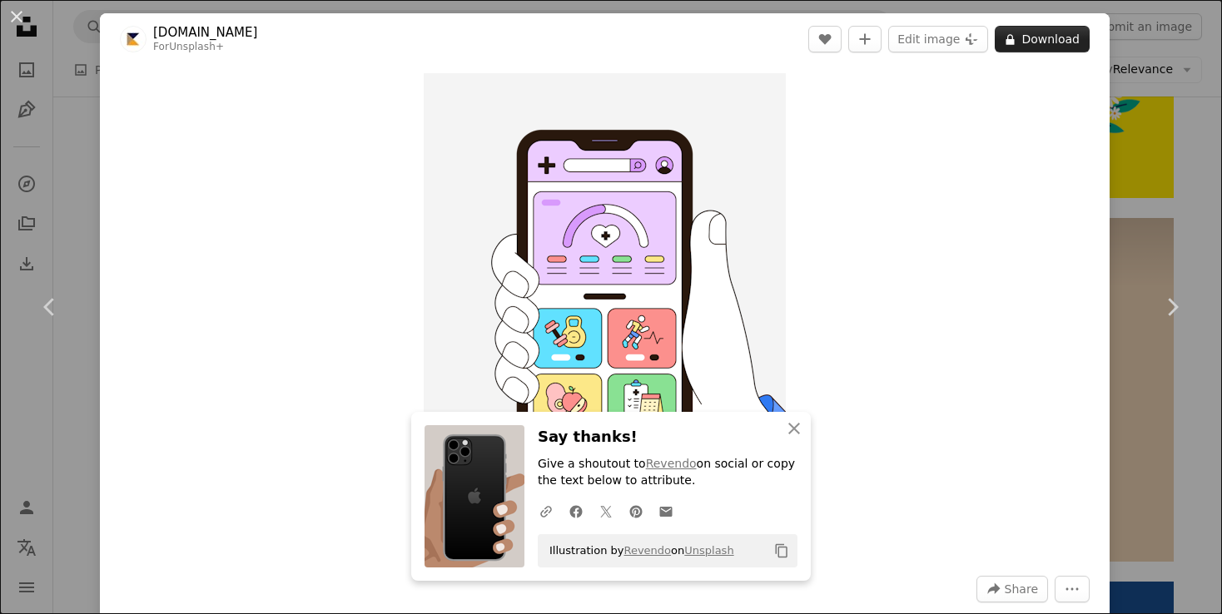
click at [1044, 35] on button "A lock Download" at bounding box center [1042, 39] width 95 height 27
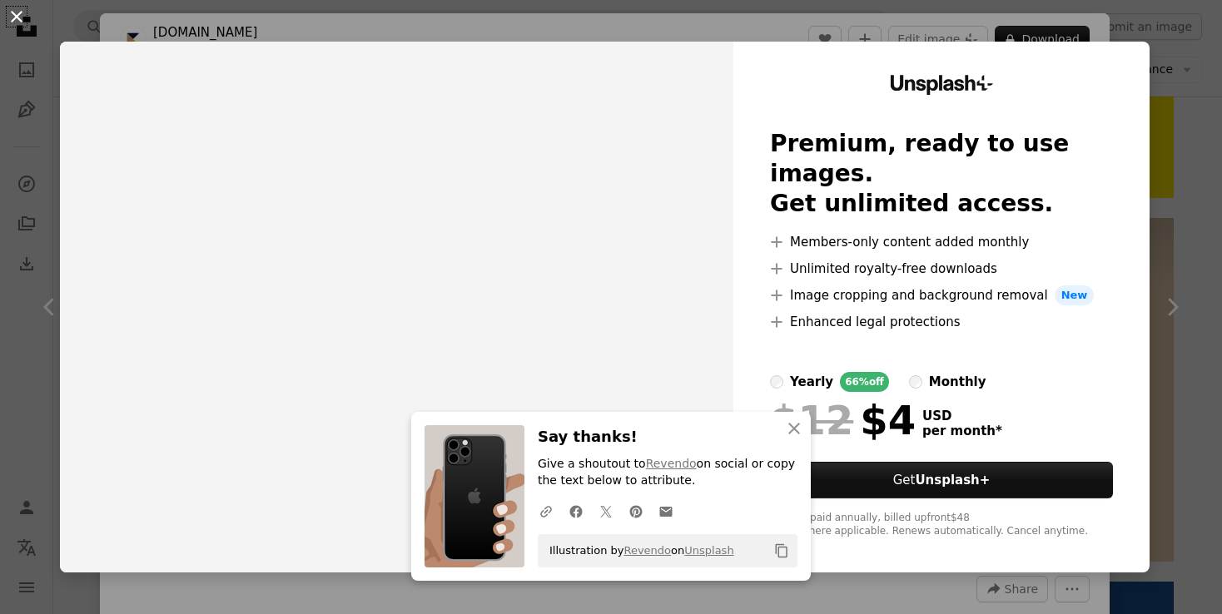
click at [21, 14] on button "An X shape" at bounding box center [17, 17] width 20 height 20
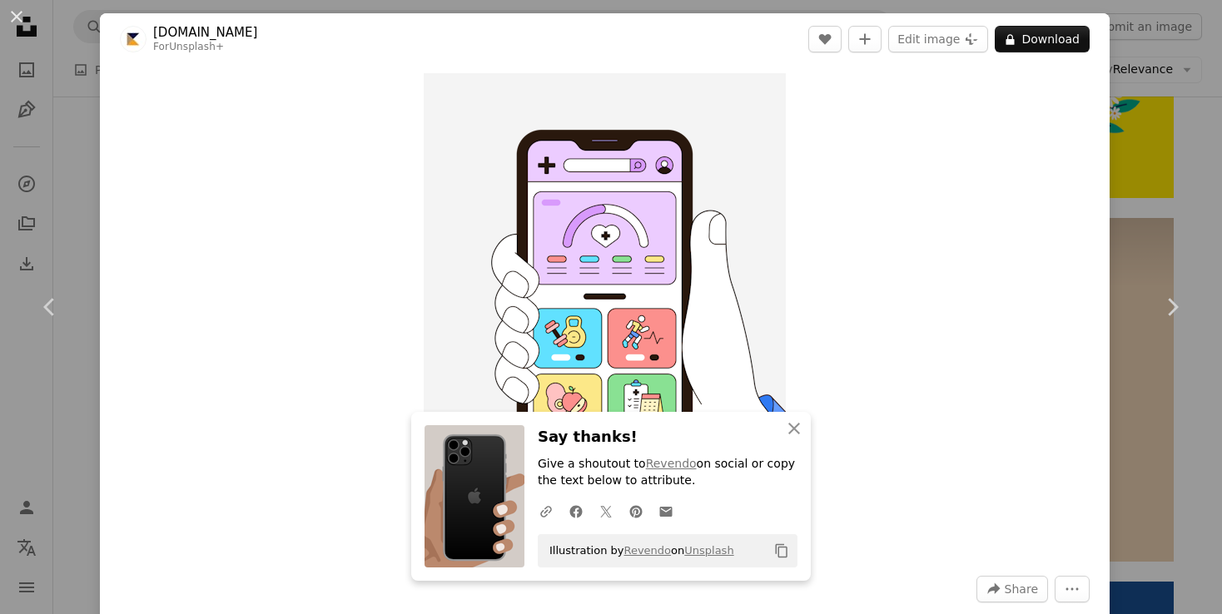
click at [21, 14] on button "An X shape" at bounding box center [17, 17] width 20 height 20
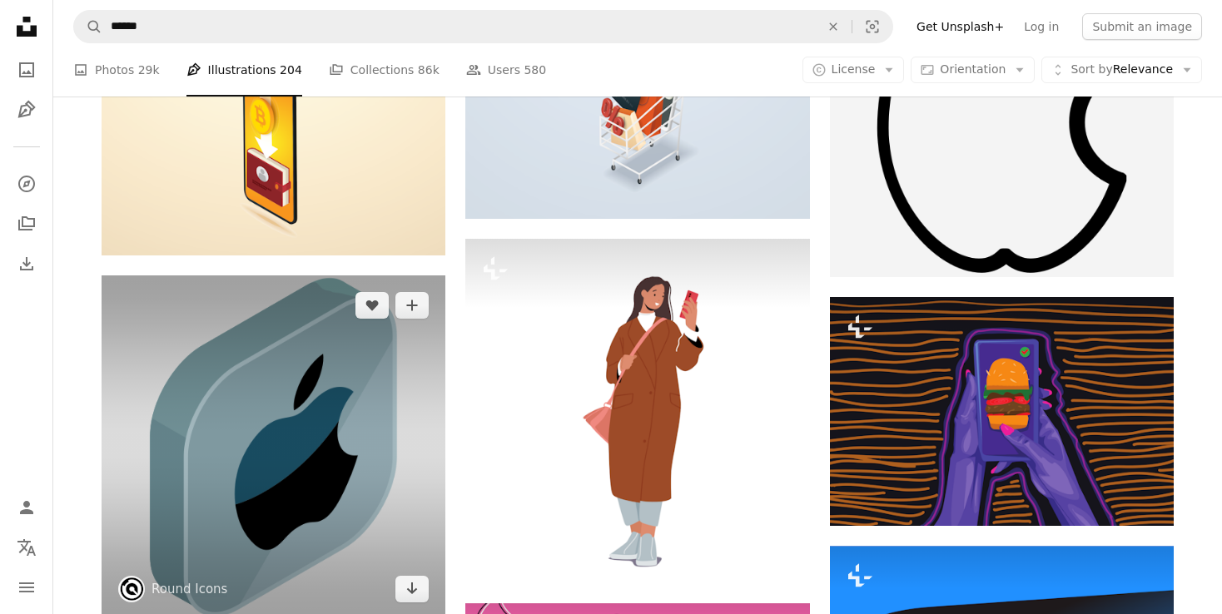
scroll to position [6066, 0]
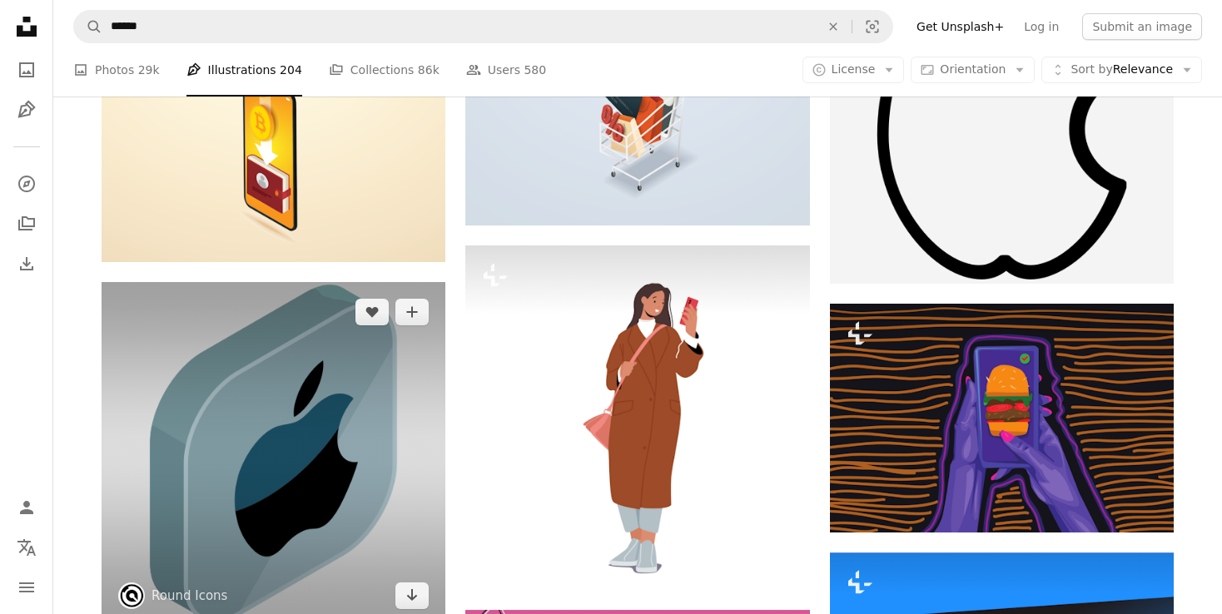
click at [341, 402] on img at bounding box center [274, 454] width 344 height 344
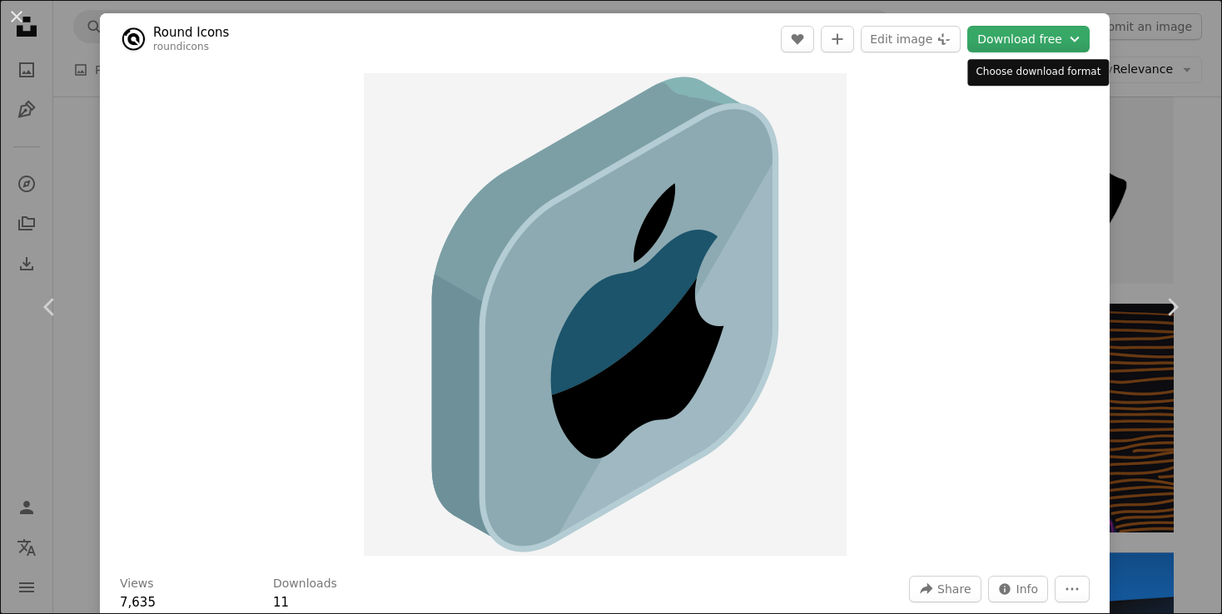
click at [1050, 38] on button "Download free Chevron down" at bounding box center [1028, 39] width 122 height 27
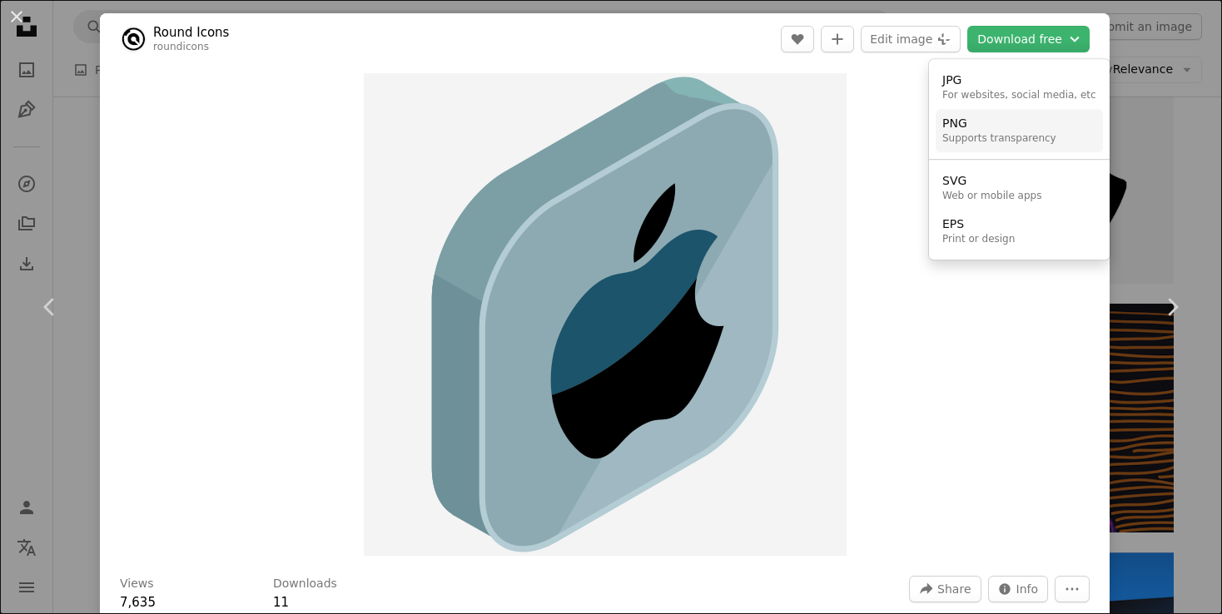
click at [981, 125] on div "PNG" at bounding box center [999, 124] width 114 height 17
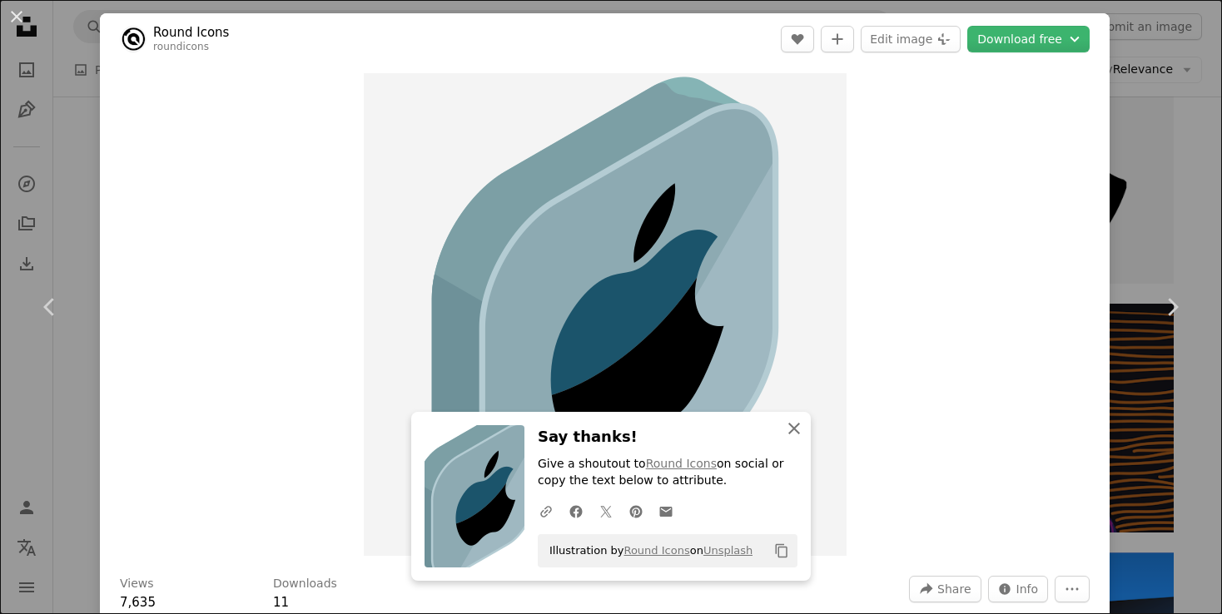
click at [798, 428] on icon "An X shape" at bounding box center [794, 429] width 20 height 20
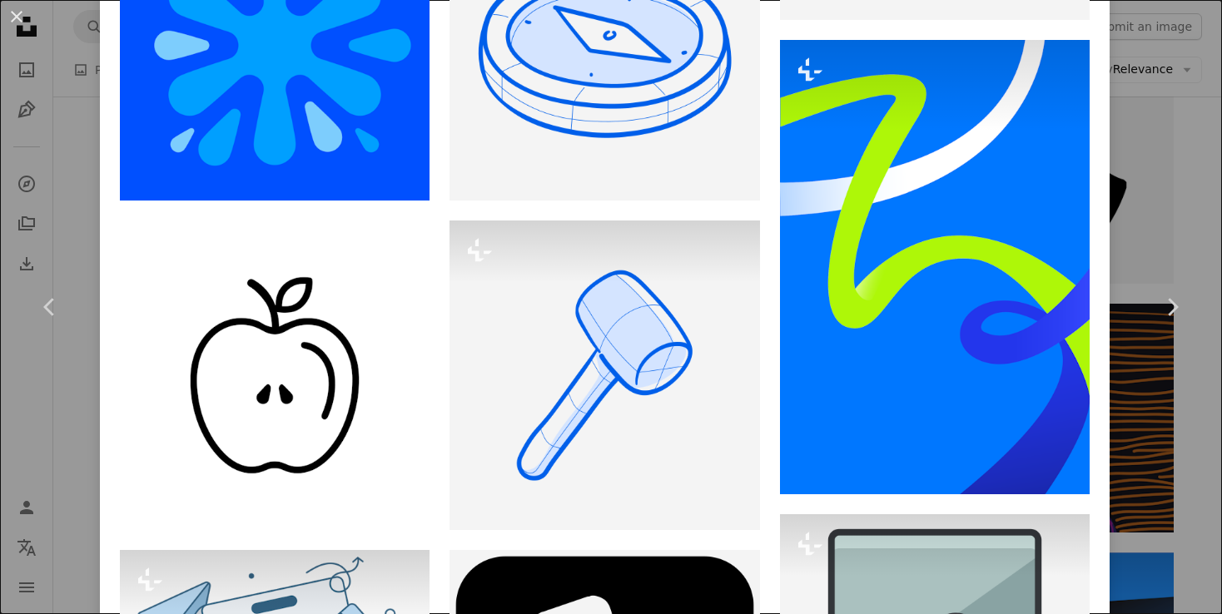
scroll to position [5868, 0]
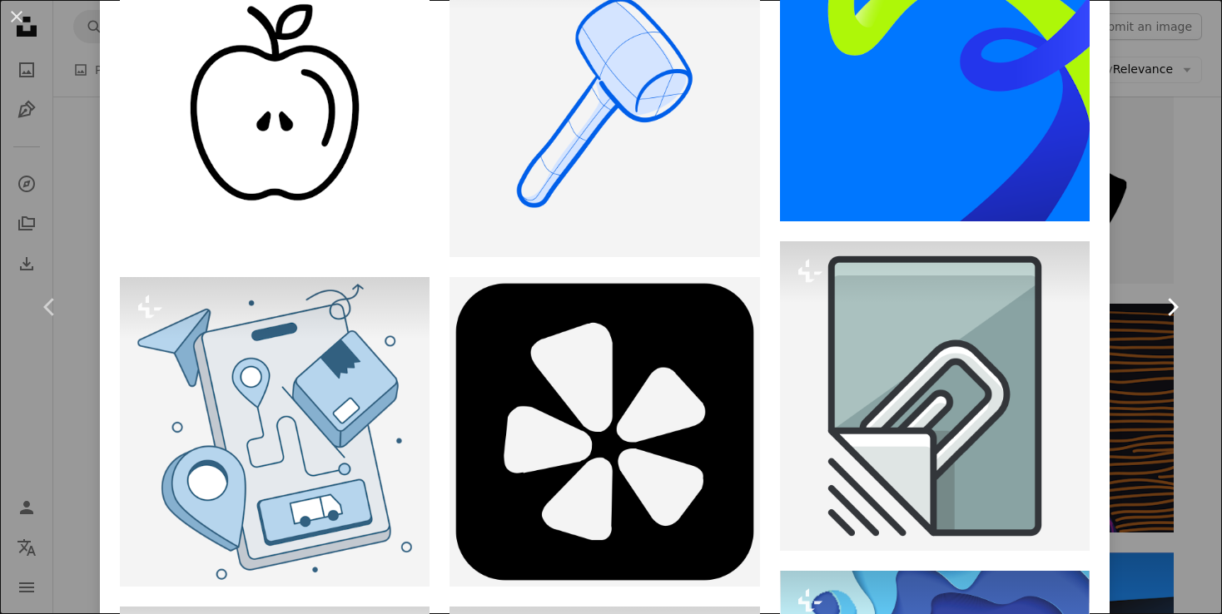
click at [1154, 373] on link "Chevron right" at bounding box center [1172, 307] width 100 height 160
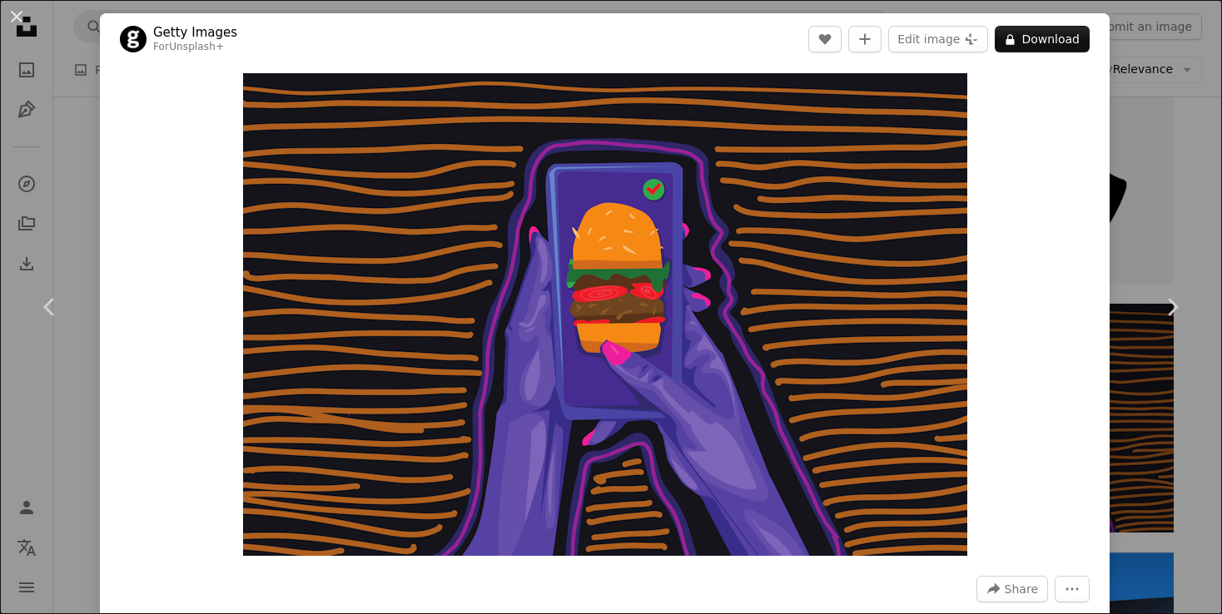
click at [1169, 191] on div "An X shape Chevron left Chevron right Getty Images For Unsplash+ A heart A plus…" at bounding box center [611, 307] width 1222 height 614
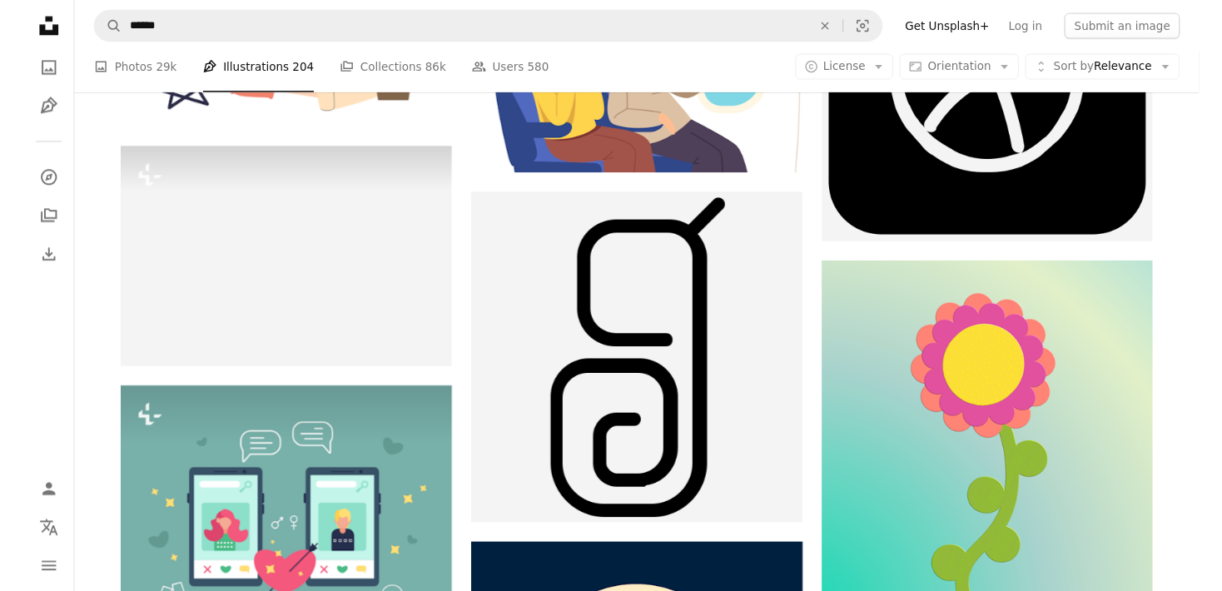
scroll to position [11430, 0]
